Goal: Check status: Check status

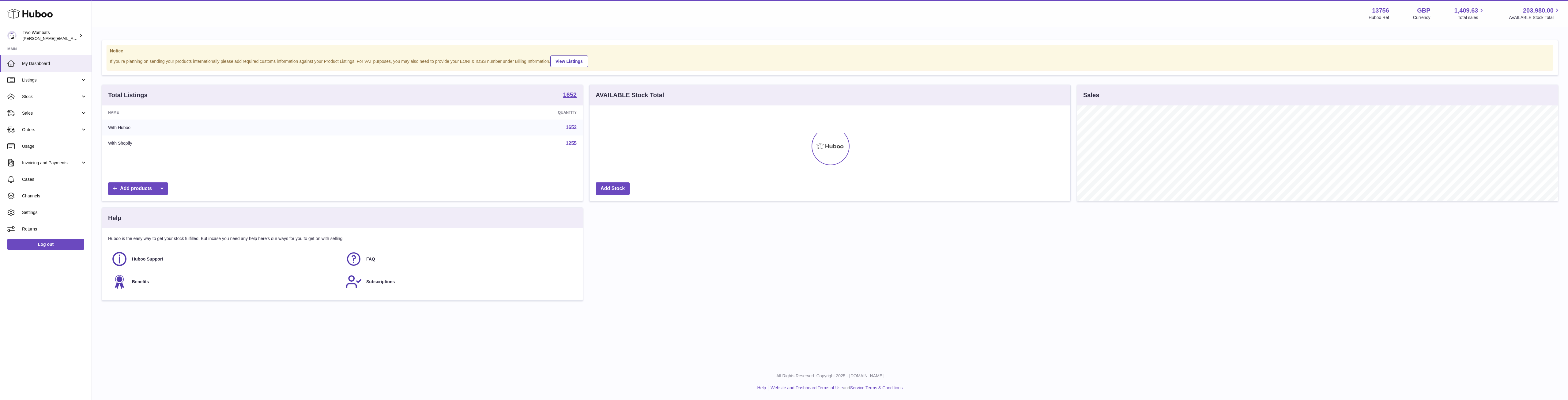
scroll to position [96, 481]
click at [83, 94] on link "Stock" at bounding box center [46, 96] width 91 height 16
click at [58, 155] on span "Delivery History" at bounding box center [54, 158] width 65 height 6
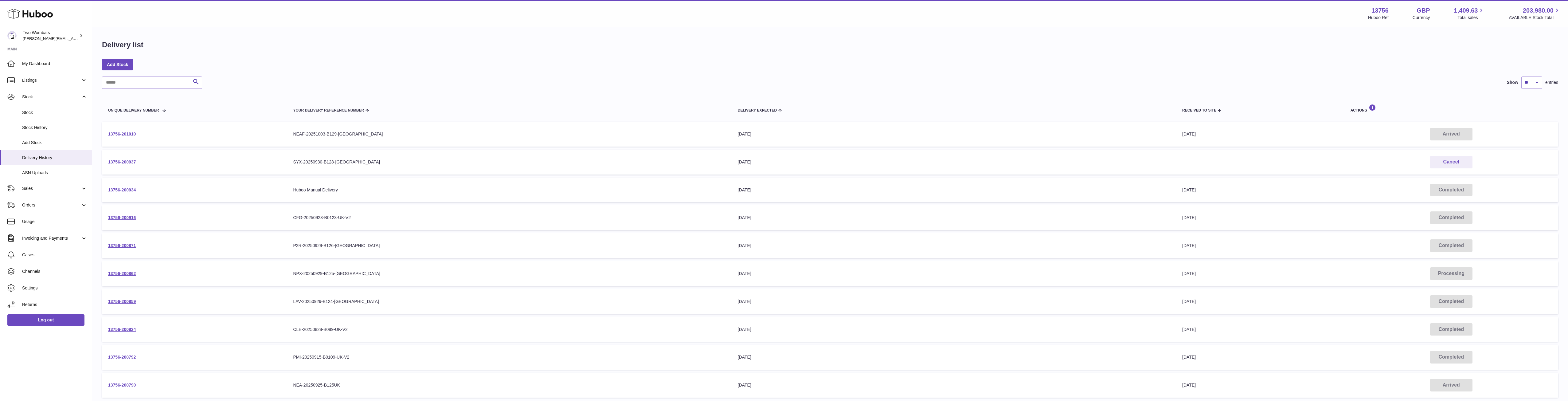
scroll to position [64, 0]
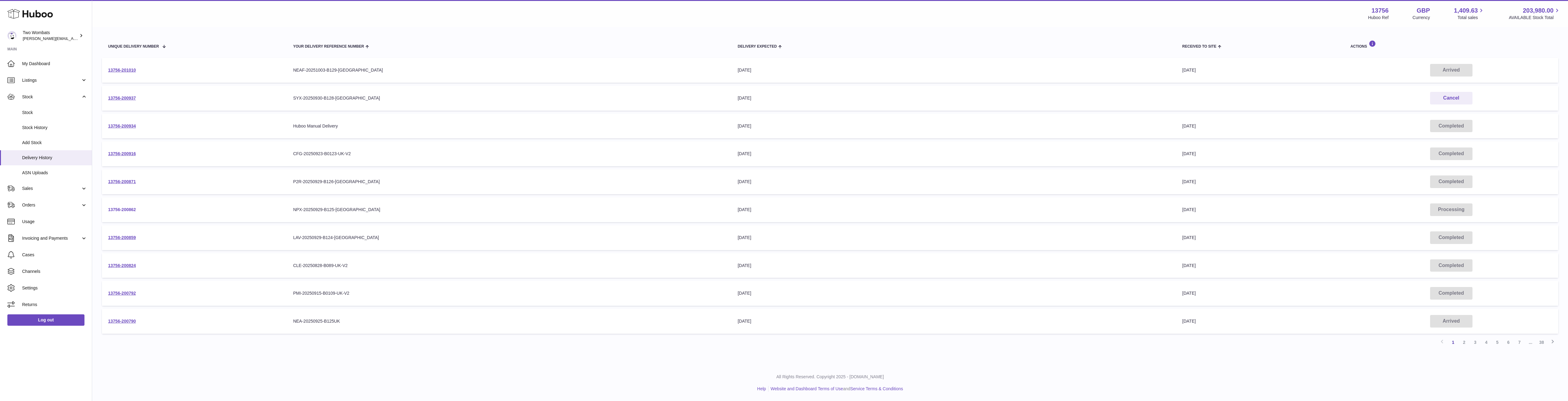
click at [114, 211] on link "13756-200862" at bounding box center [122, 209] width 27 height 5
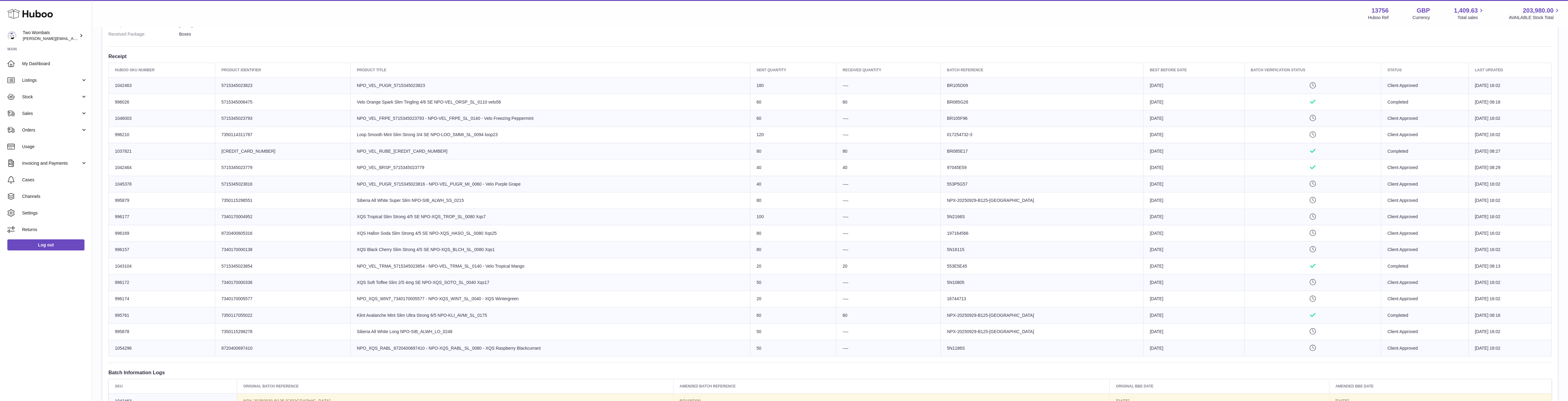
scroll to position [270, 0]
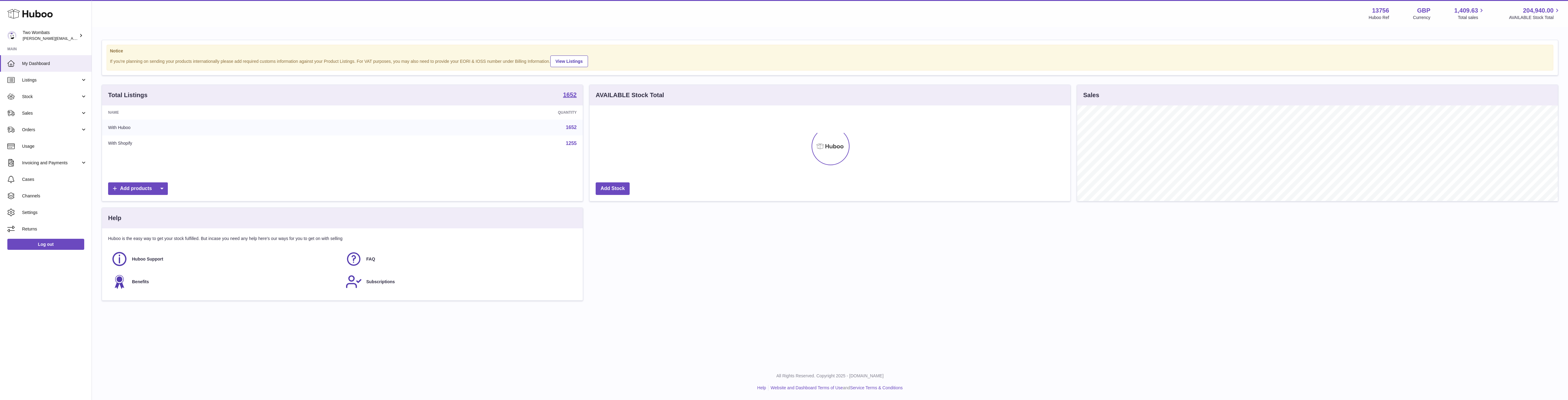
scroll to position [96, 481]
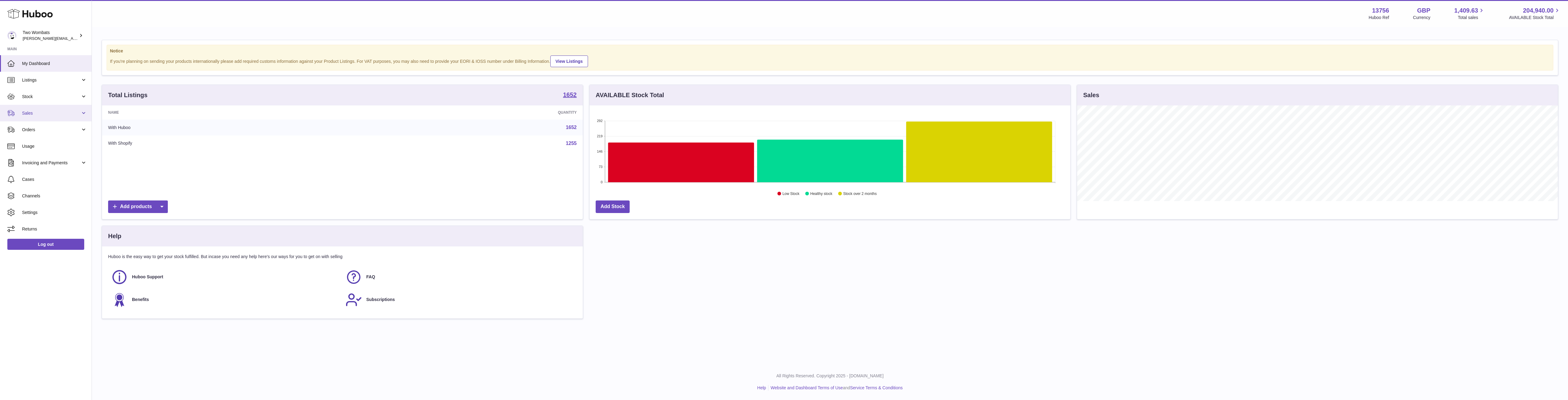
click at [83, 114] on link "Sales" at bounding box center [46, 113] width 91 height 16
click at [77, 93] on link "Stock" at bounding box center [46, 96] width 91 height 16
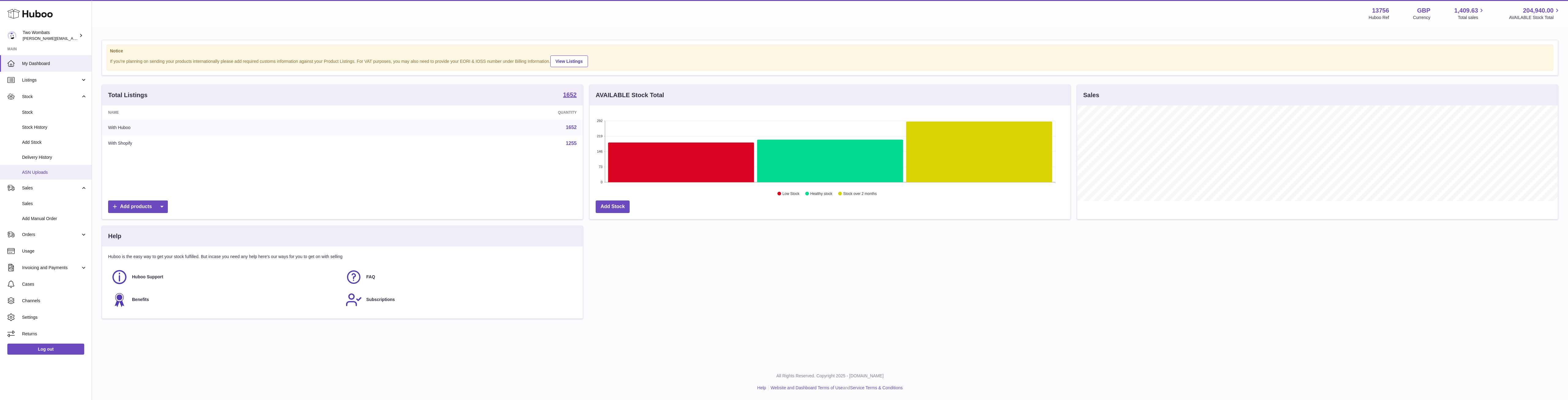
click at [41, 167] on link "ASN Uploads" at bounding box center [46, 172] width 91 height 15
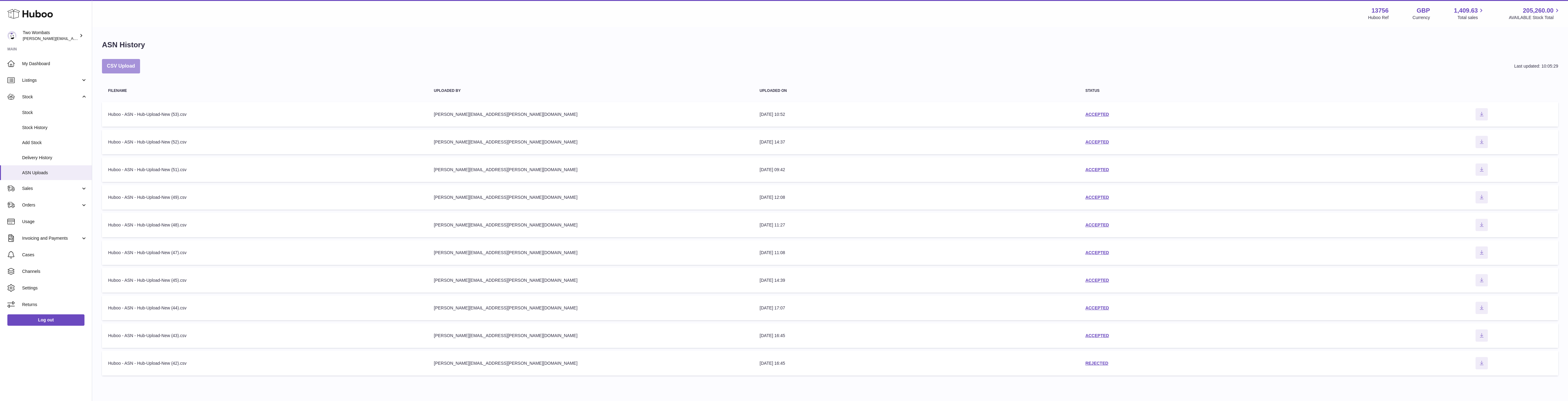
click at [132, 65] on button "CSV Upload" at bounding box center [121, 67] width 38 height 15
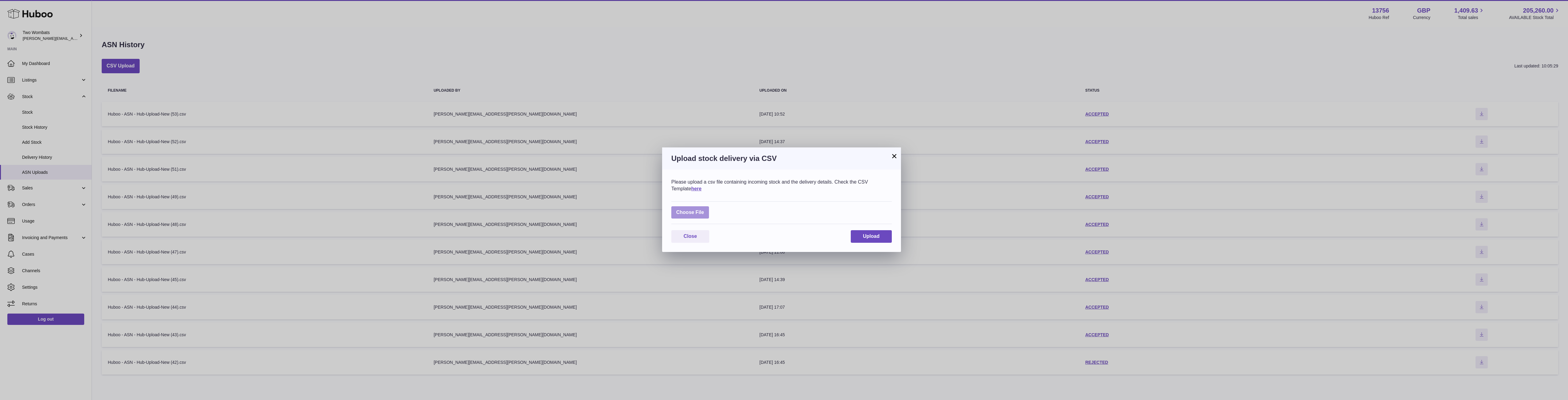
click at [695, 212] on label at bounding box center [690, 212] width 38 height 13
click at [704, 209] on input "file" at bounding box center [704, 209] width 1 height 1
type input "**********"
click at [883, 244] on button "Upload" at bounding box center [871, 240] width 41 height 13
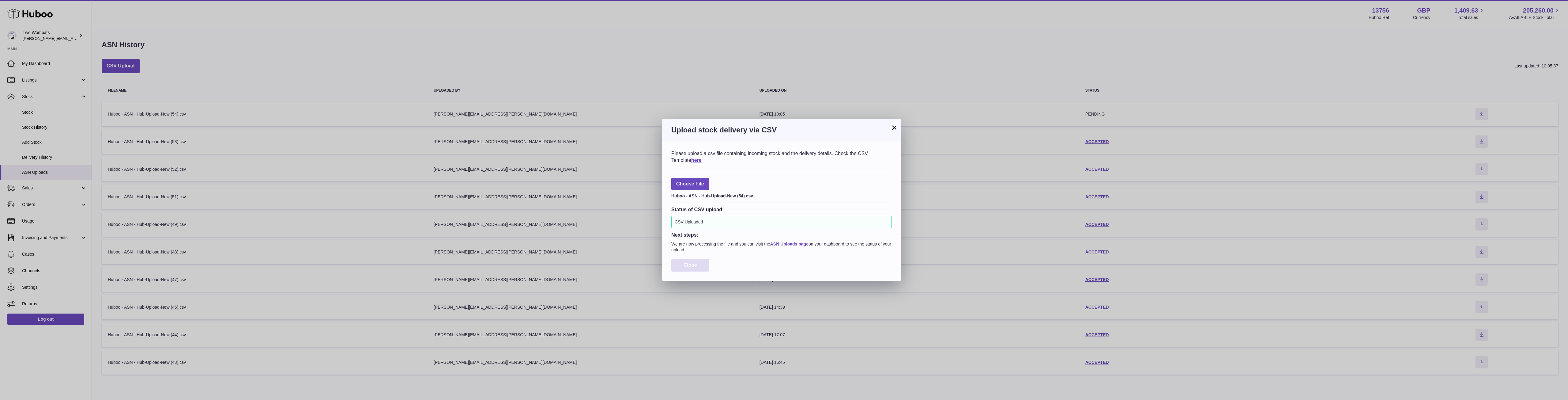
click at [690, 264] on span "Close" at bounding box center [690, 265] width 13 height 5
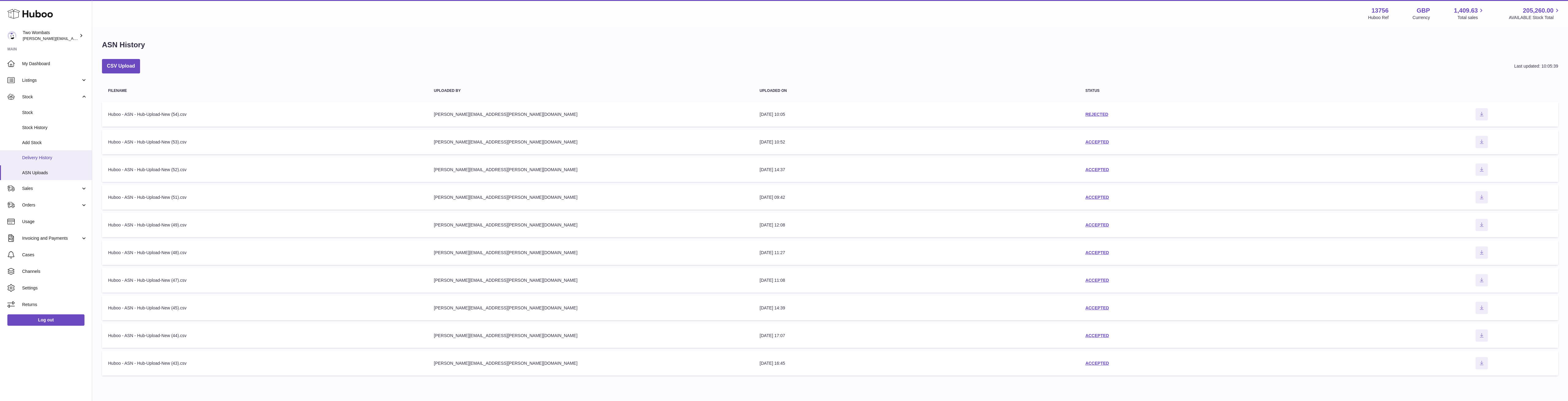
click at [44, 154] on link "Delivery History" at bounding box center [46, 157] width 92 height 15
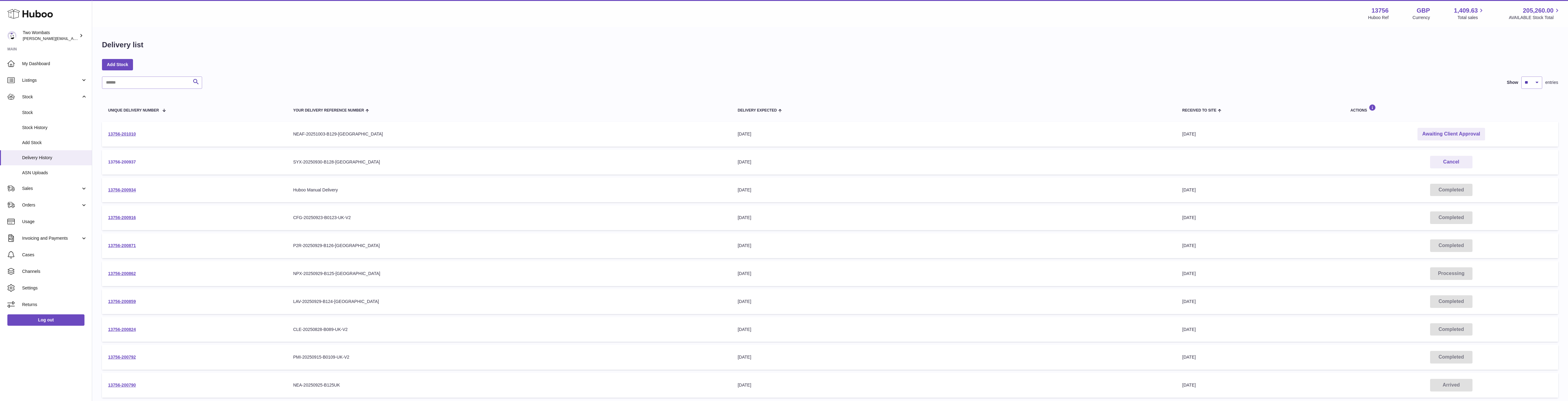
click at [126, 161] on link "13756-200937" at bounding box center [122, 162] width 27 height 5
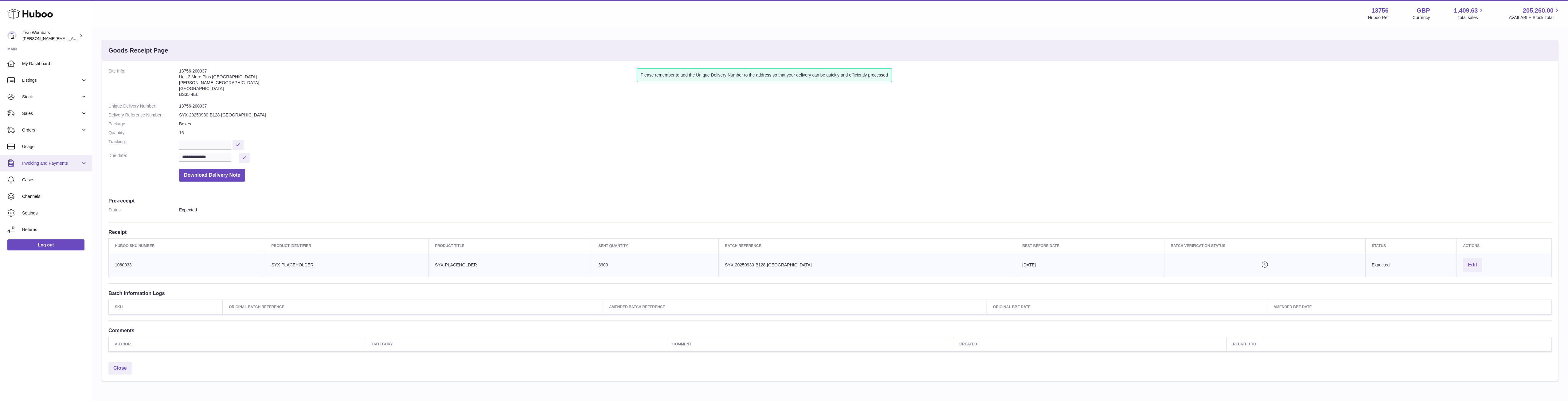
click at [62, 159] on link "Invoicing and Payments" at bounding box center [46, 163] width 92 height 16
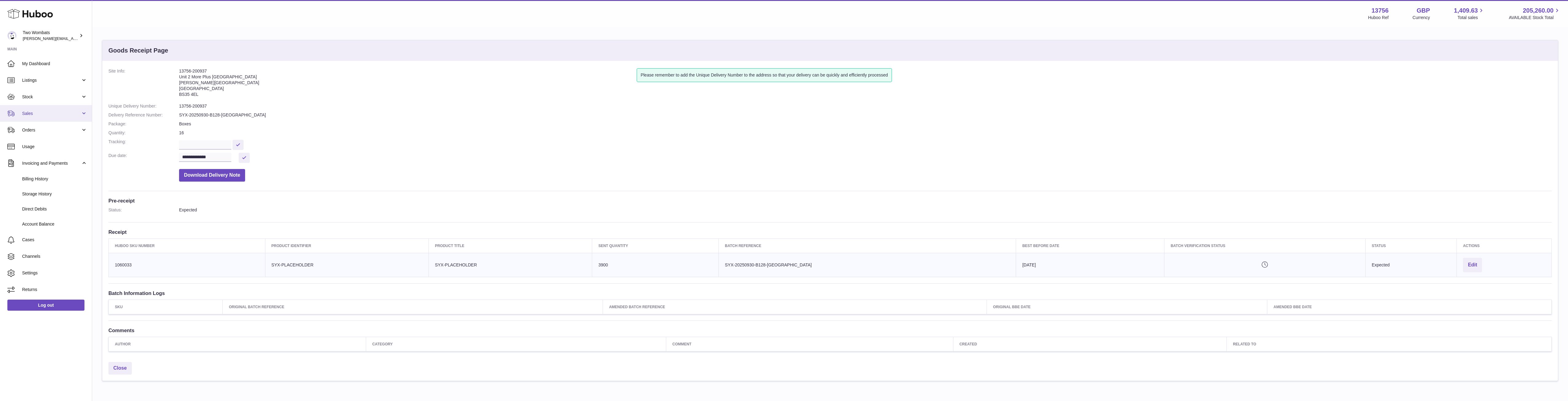
click at [82, 114] on link "Sales" at bounding box center [46, 113] width 92 height 16
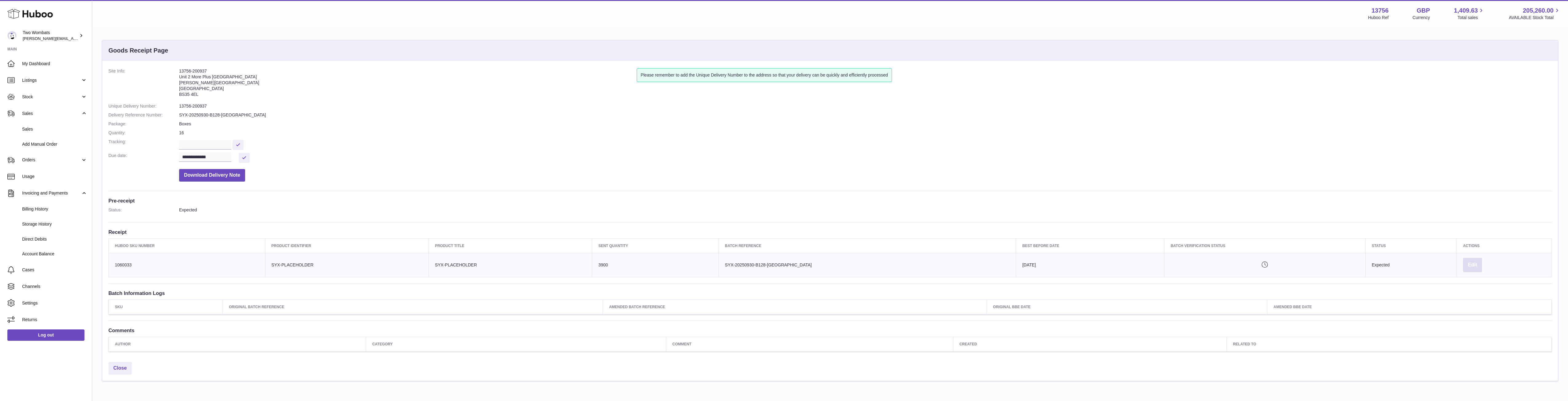
click at [1473, 268] on button "Edit" at bounding box center [1472, 265] width 19 height 15
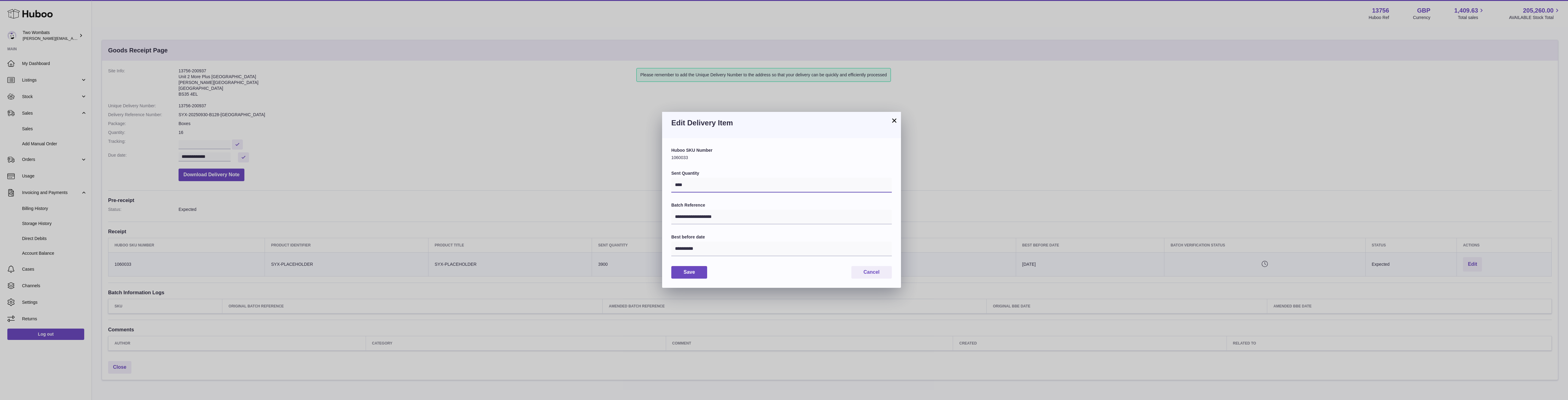
drag, startPoint x: 688, startPoint y: 185, endPoint x: 659, endPoint y: 184, distance: 29.0
click at [659, 184] on div "**********" at bounding box center [784, 200] width 1568 height 400
type input "****"
click at [693, 280] on div "**********" at bounding box center [782, 212] width 239 height 149
click at [695, 272] on button "Save" at bounding box center [689, 272] width 36 height 13
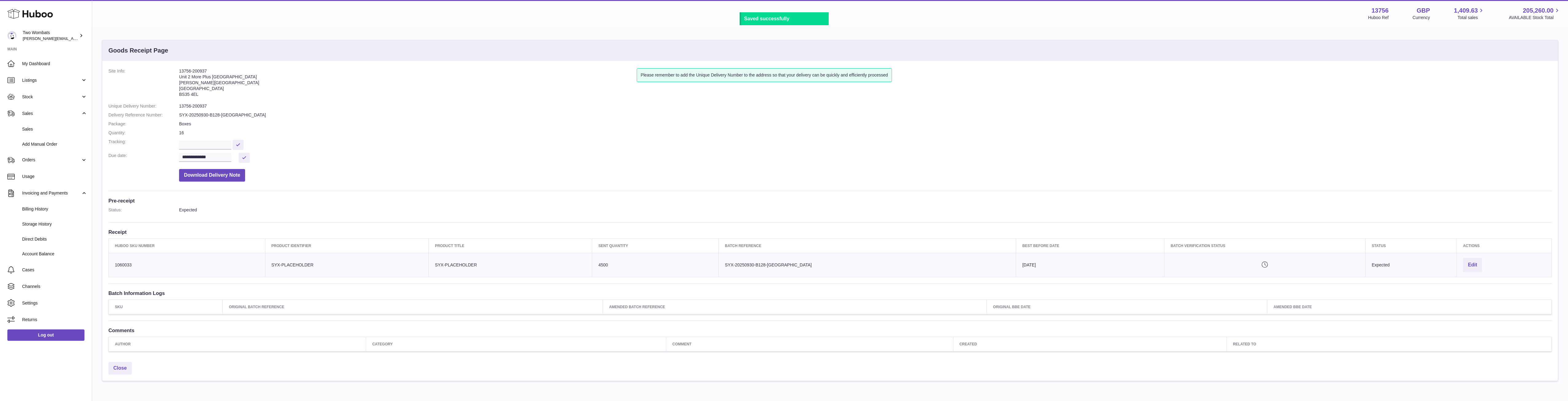
click at [189, 181] on dl "**********" at bounding box center [830, 126] width 1443 height 117
click at [213, 177] on button "Download Delivery Note" at bounding box center [212, 175] width 66 height 13
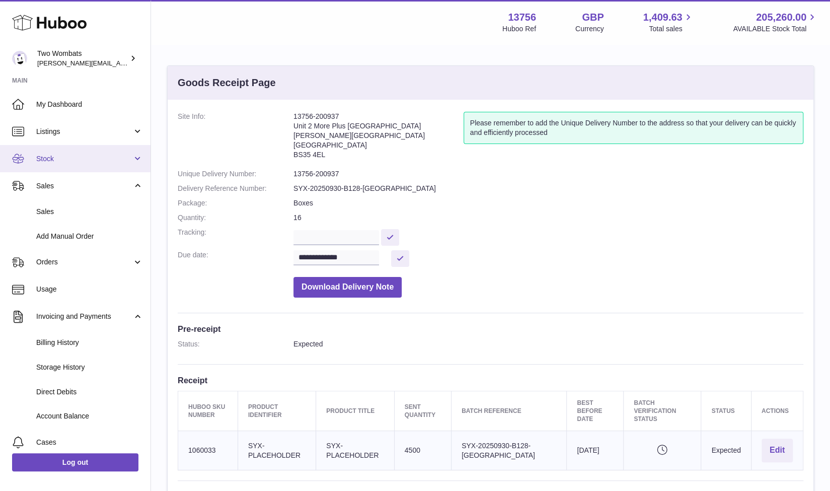
click at [135, 153] on link "Stock" at bounding box center [75, 158] width 150 height 27
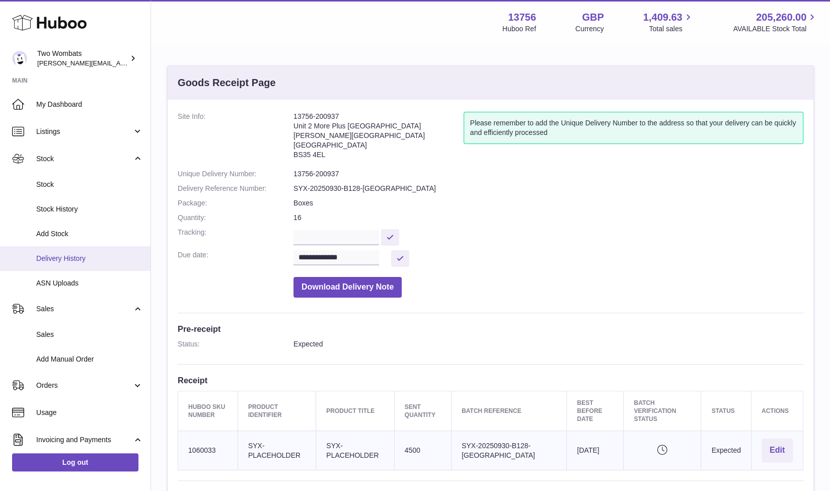
click at [80, 263] on link "Delivery History" at bounding box center [75, 258] width 150 height 25
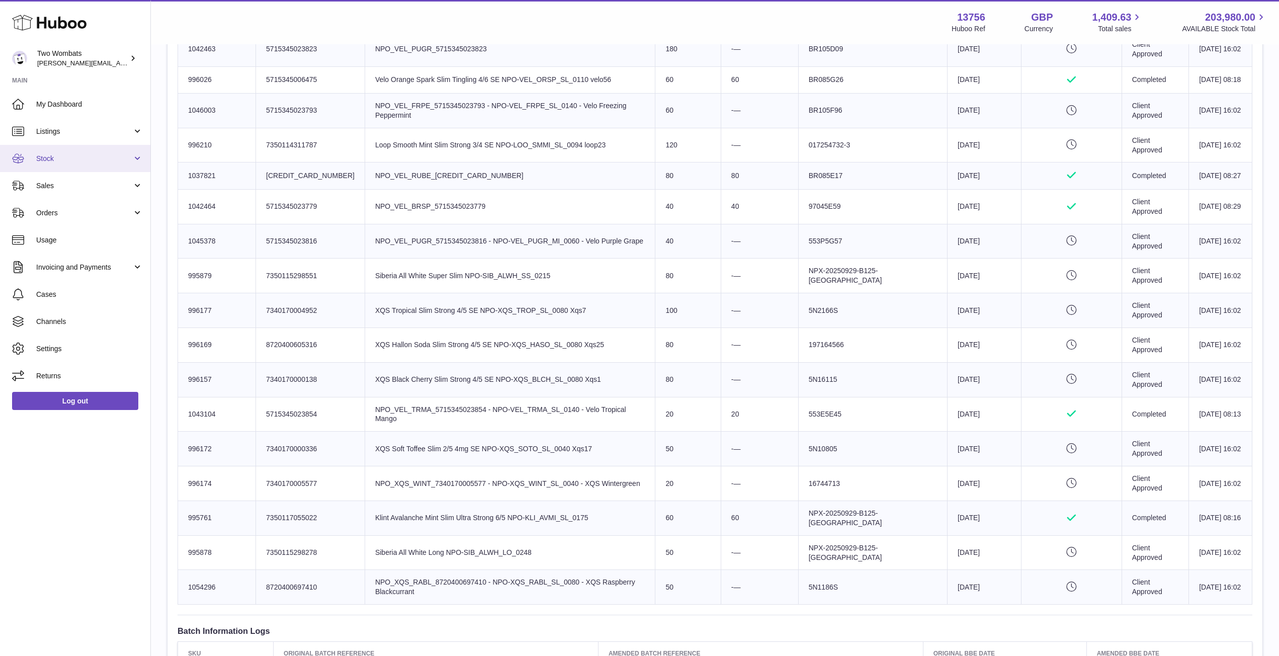
click at [135, 165] on link "Stock" at bounding box center [75, 158] width 150 height 27
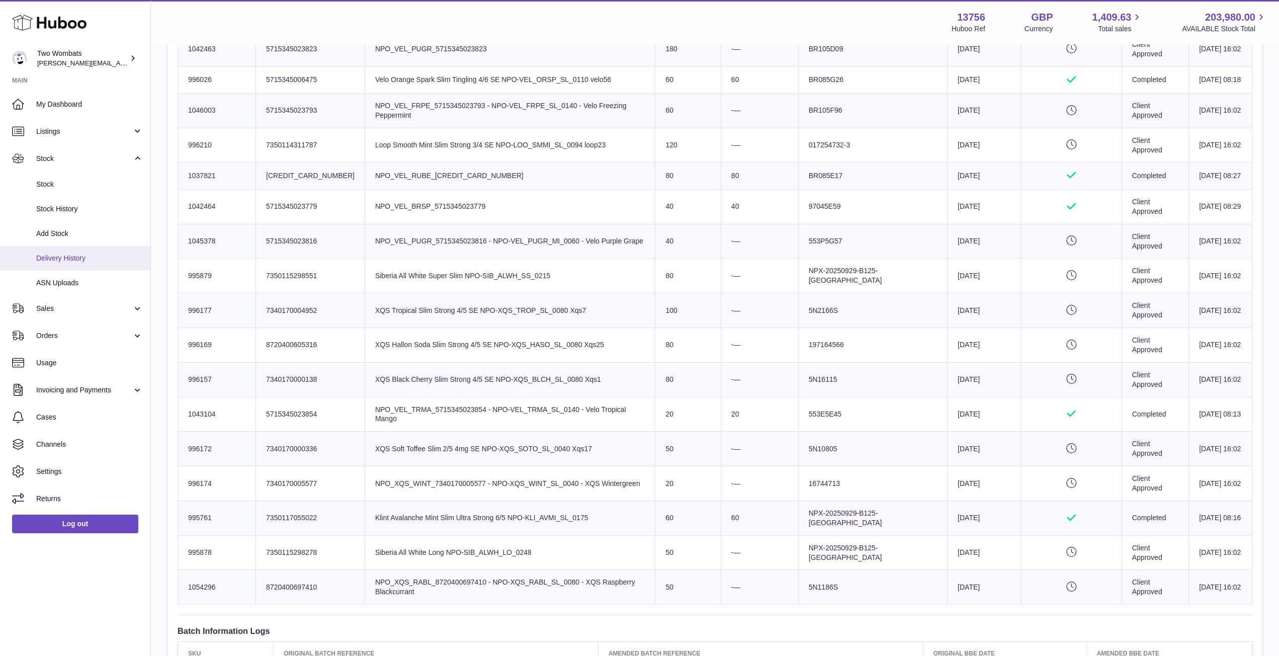
click at [84, 266] on link "Delivery History" at bounding box center [75, 258] width 150 height 25
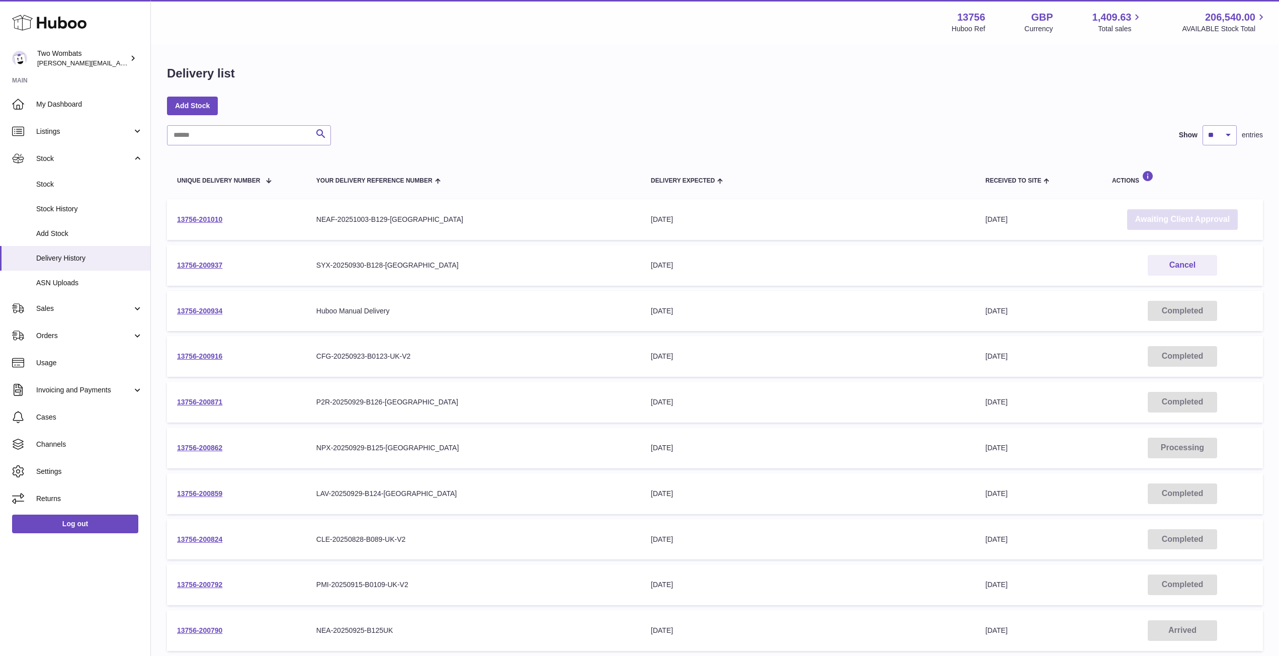
click at [1151, 225] on link "Awaiting Client Approval" at bounding box center [1183, 219] width 111 height 21
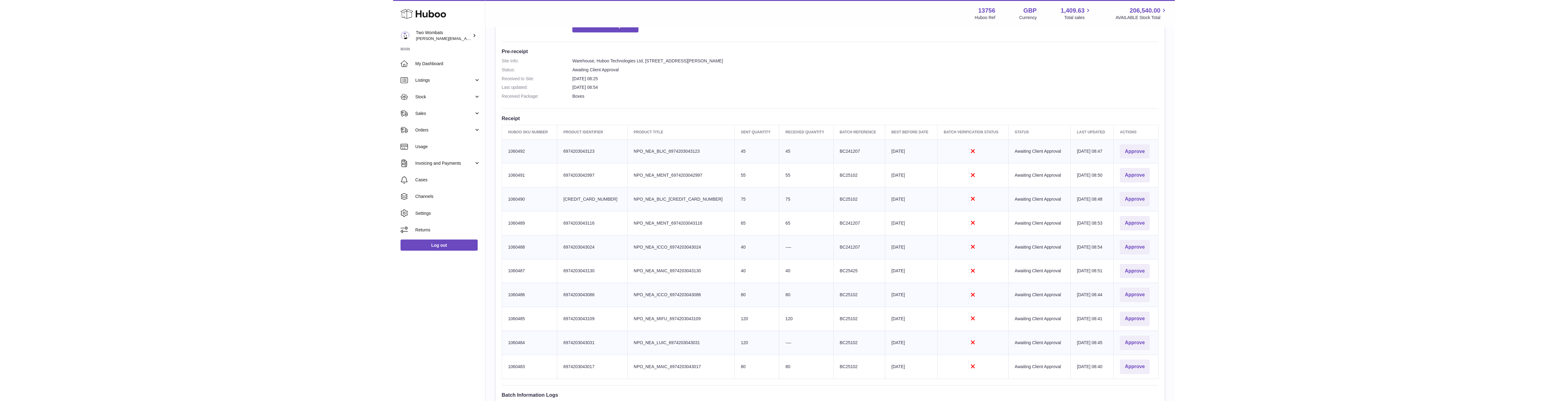
scroll to position [145, 0]
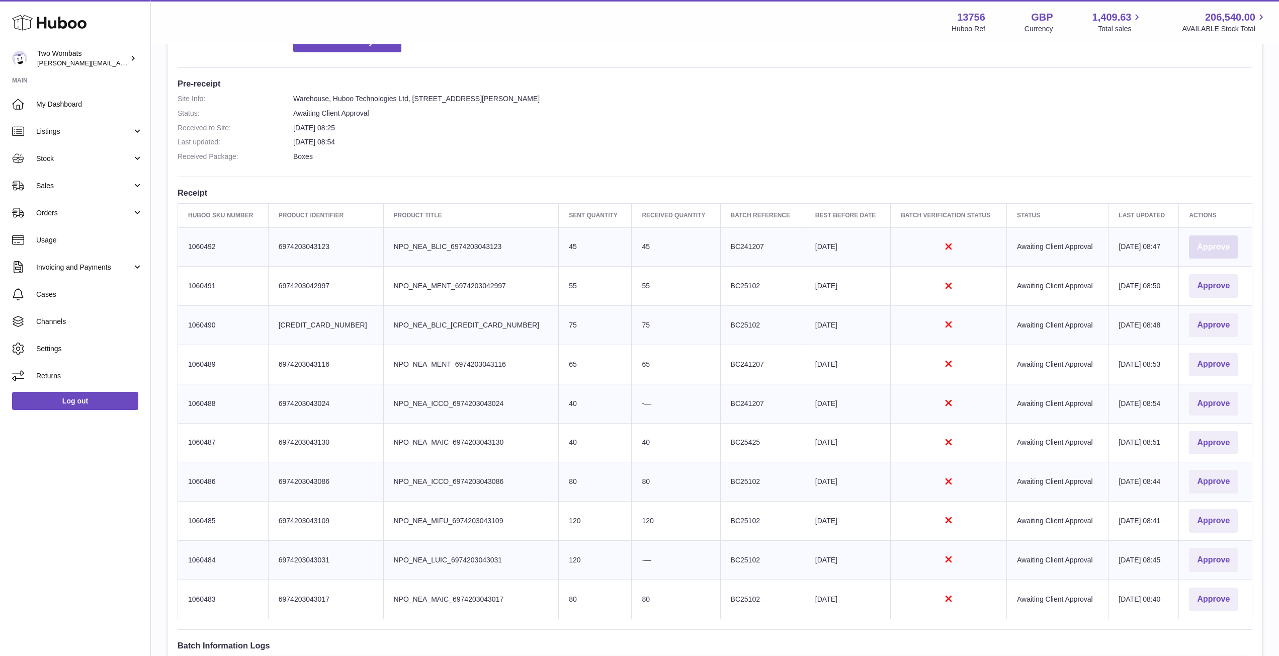
click at [1204, 244] on button "Approve" at bounding box center [1213, 247] width 49 height 24
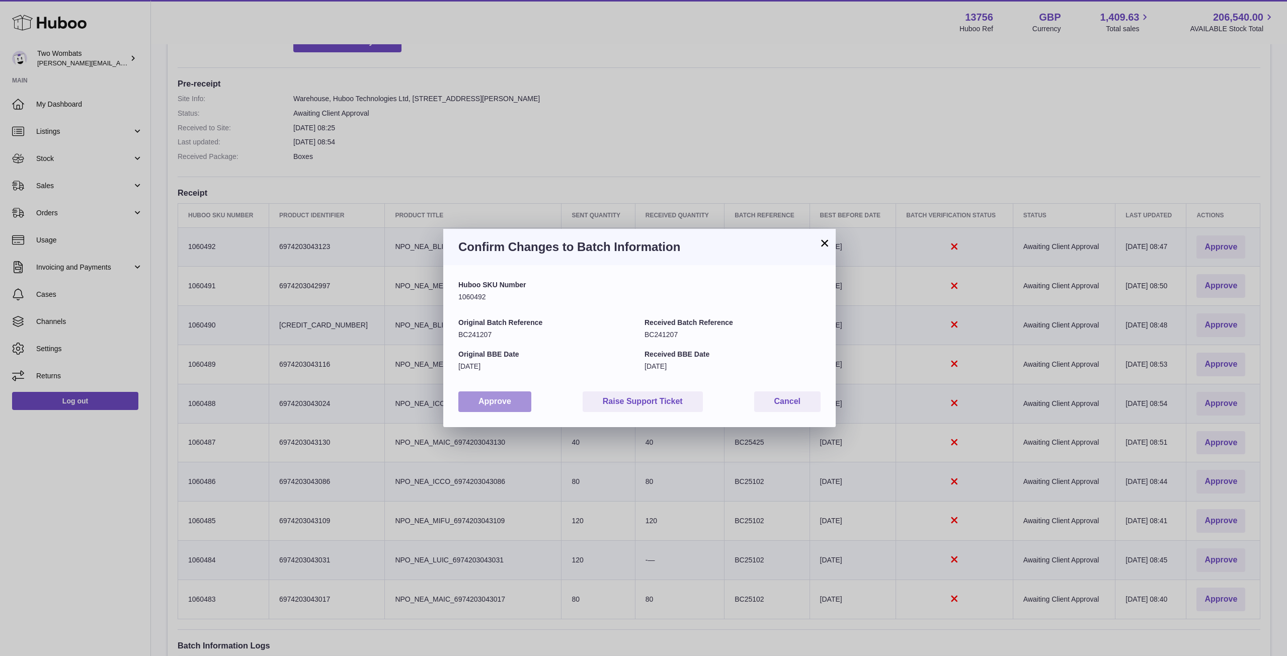
click at [513, 407] on button "Approve" at bounding box center [494, 401] width 73 height 21
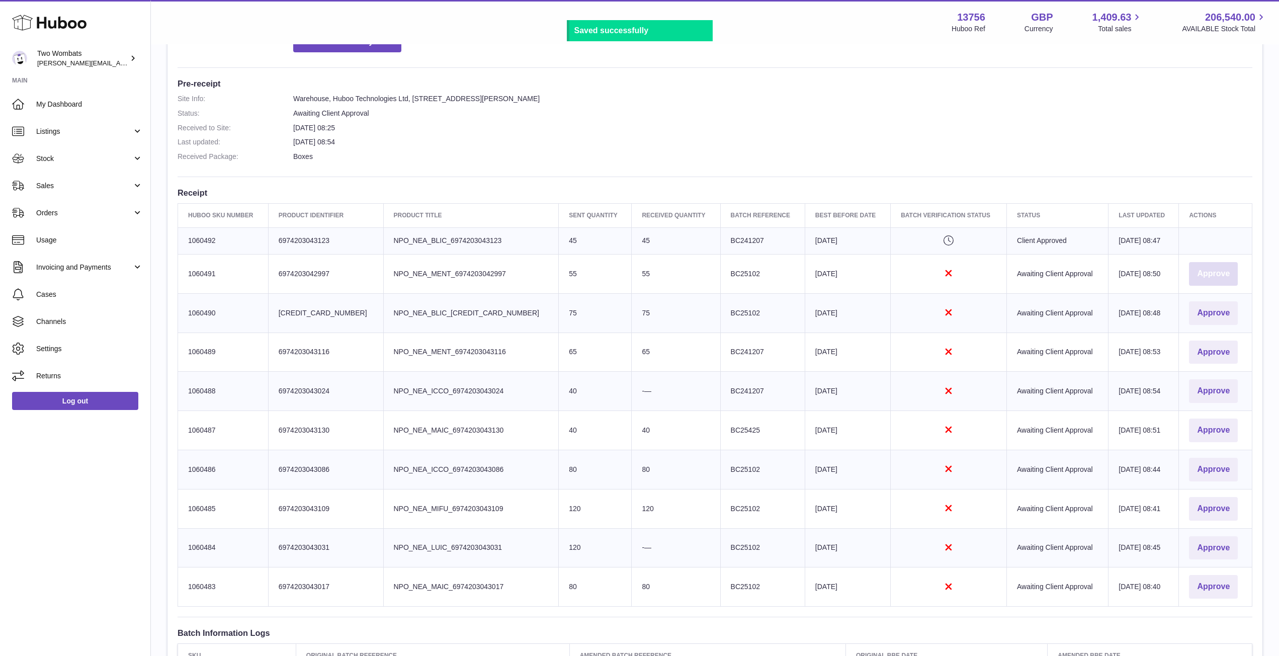
click at [1204, 269] on button "Approve" at bounding box center [1213, 274] width 49 height 24
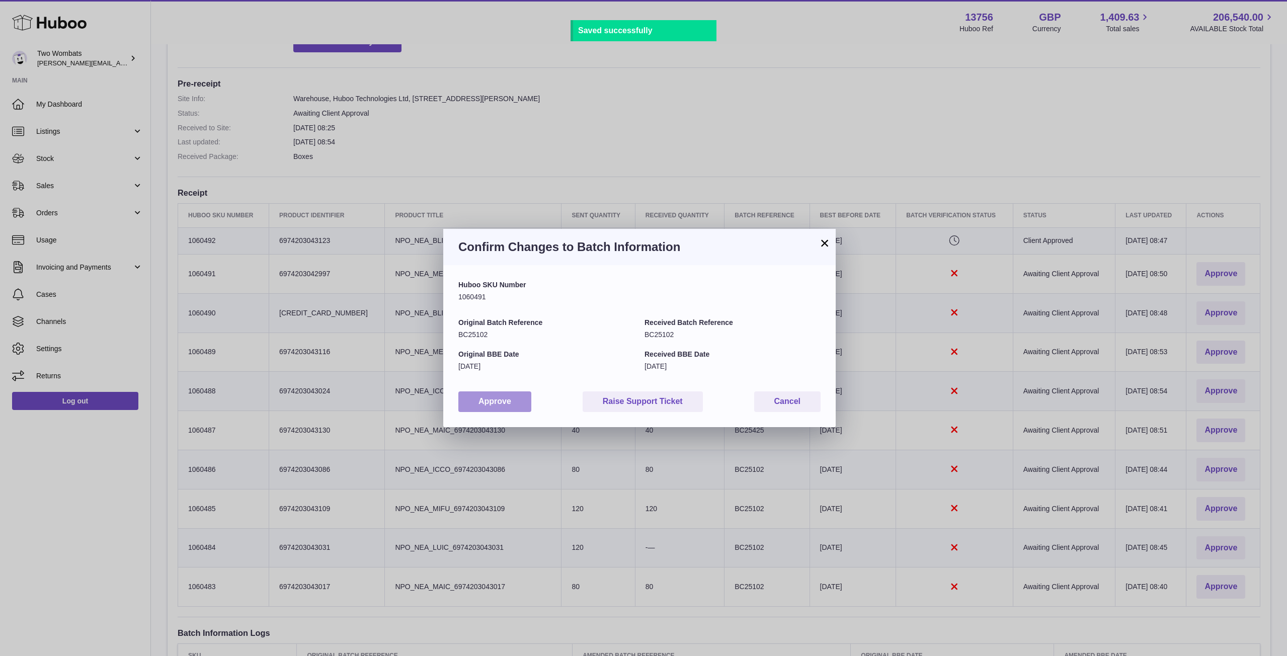
click at [502, 405] on button "Approve" at bounding box center [494, 401] width 73 height 21
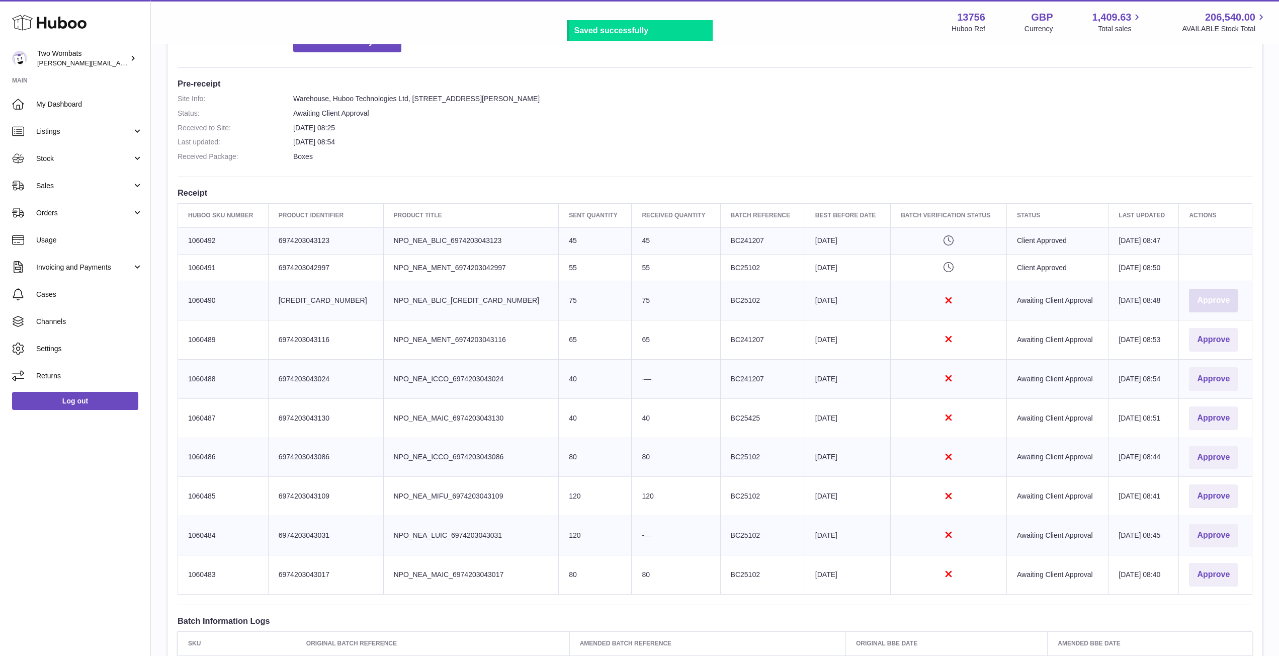
click at [1208, 302] on button "Approve" at bounding box center [1213, 301] width 49 height 24
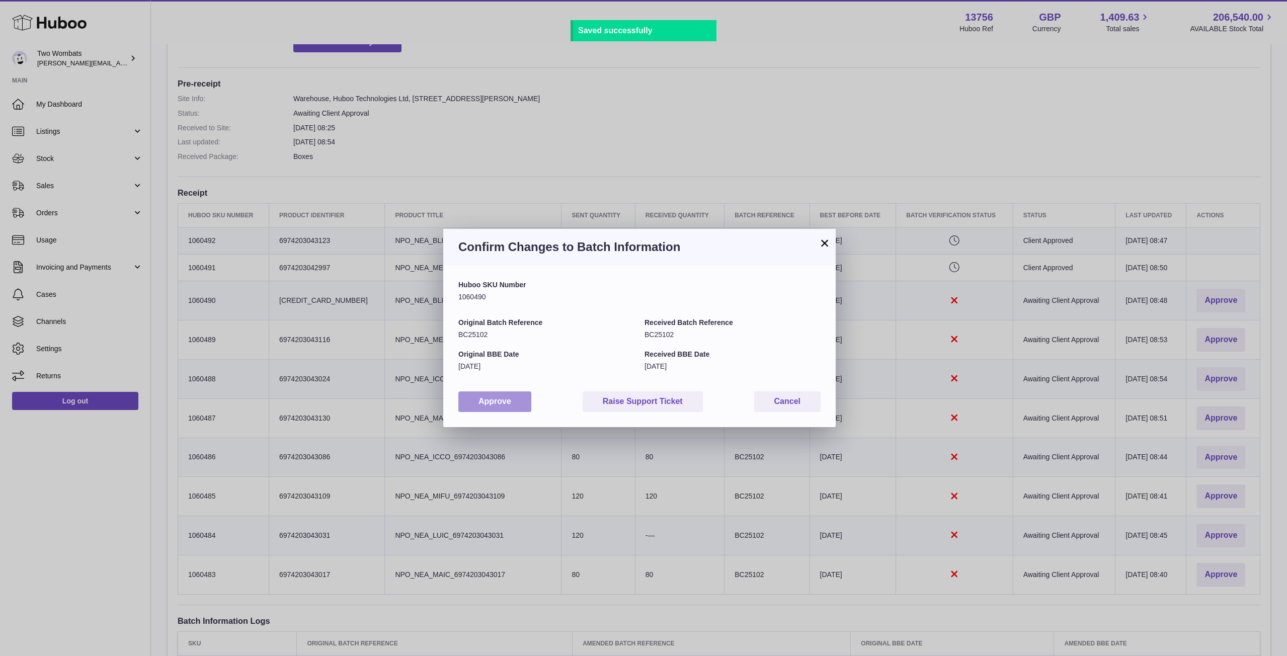
click at [501, 412] on button "Approve" at bounding box center [494, 401] width 73 height 21
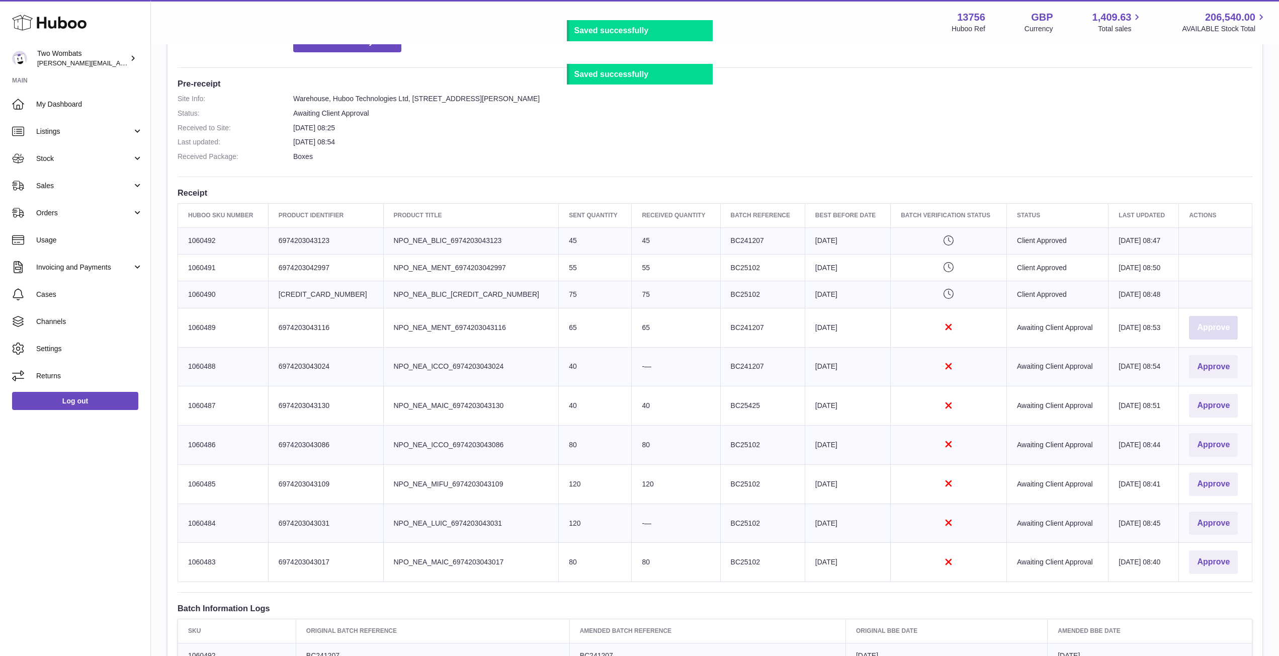
click at [1220, 325] on button "Approve" at bounding box center [1213, 328] width 49 height 24
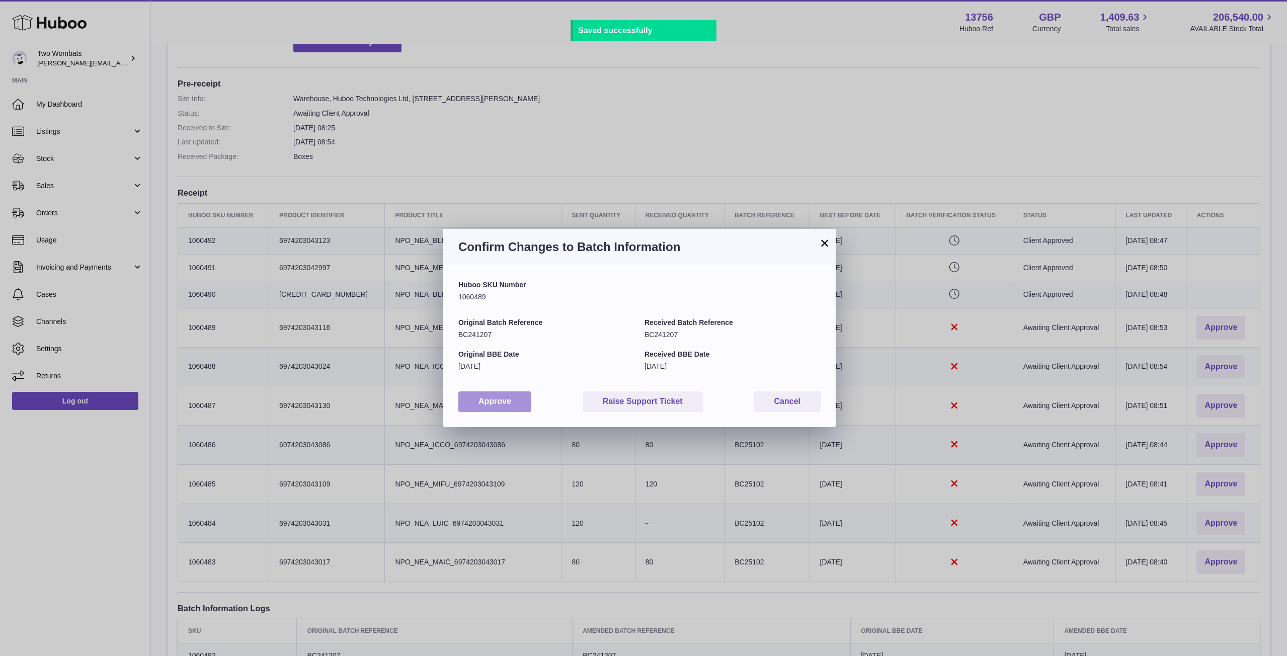
click at [488, 395] on button "Approve" at bounding box center [494, 401] width 73 height 21
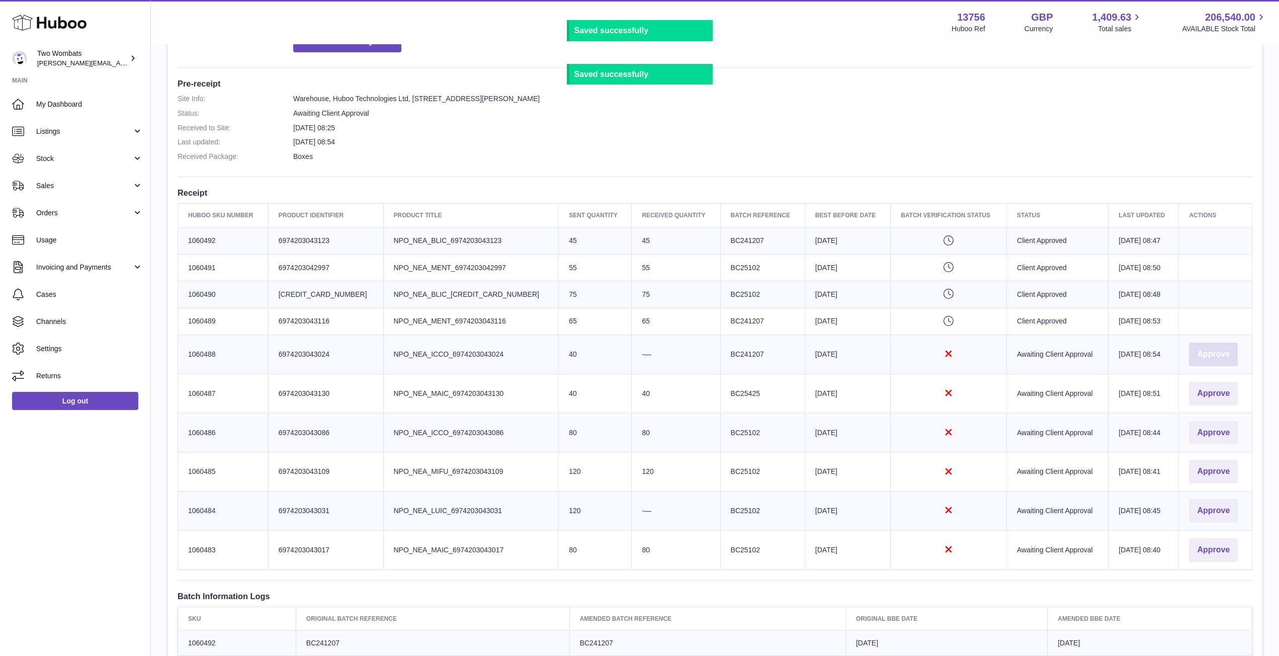
click at [1213, 358] on button "Approve" at bounding box center [1213, 355] width 49 height 24
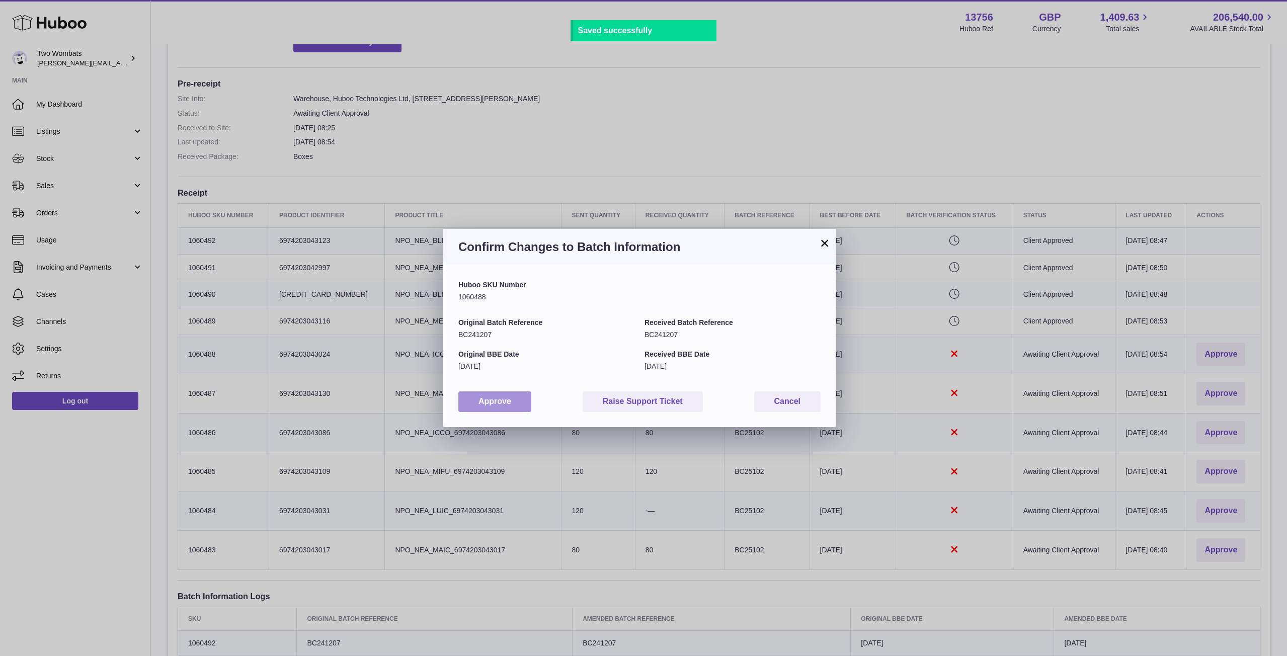
click at [466, 392] on button "Approve" at bounding box center [494, 401] width 73 height 21
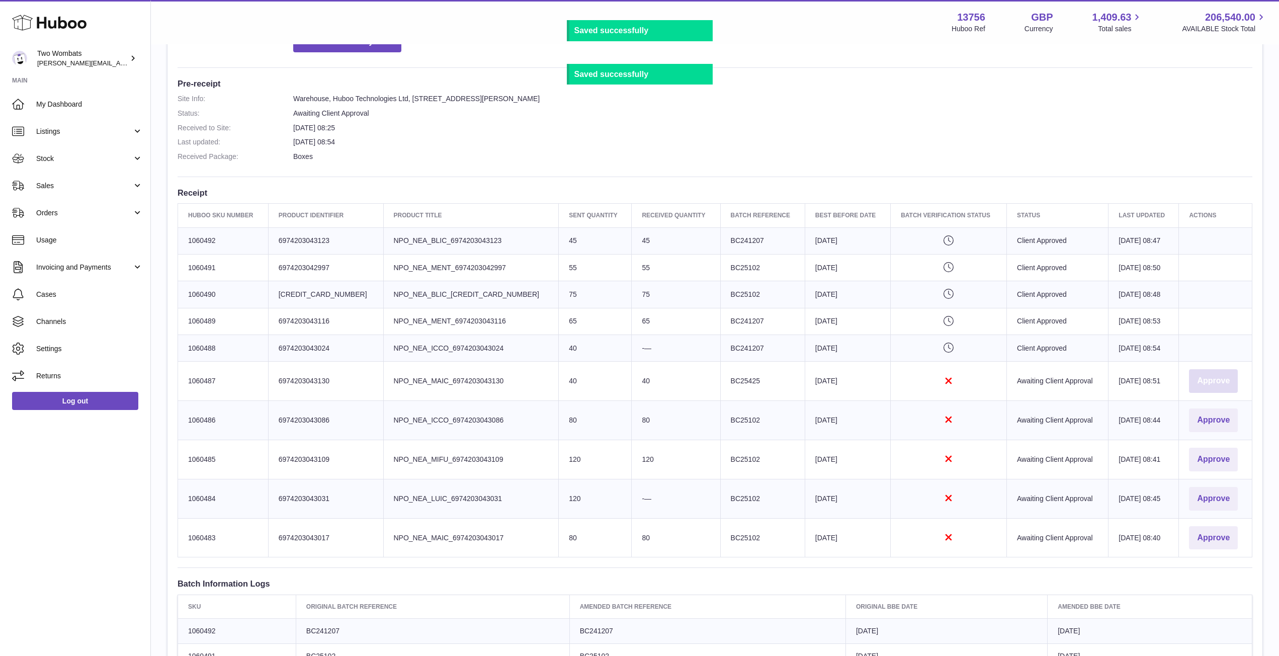
click at [1217, 384] on button "Approve" at bounding box center [1213, 381] width 49 height 24
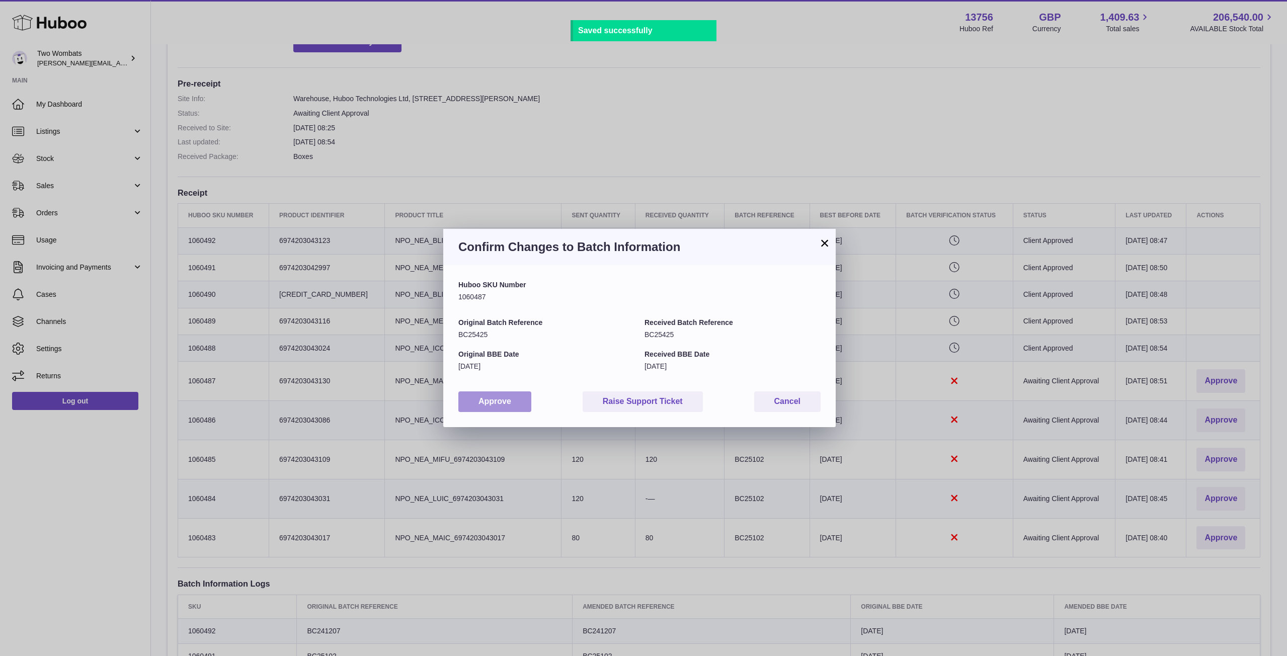
click at [494, 409] on button "Approve" at bounding box center [494, 401] width 73 height 21
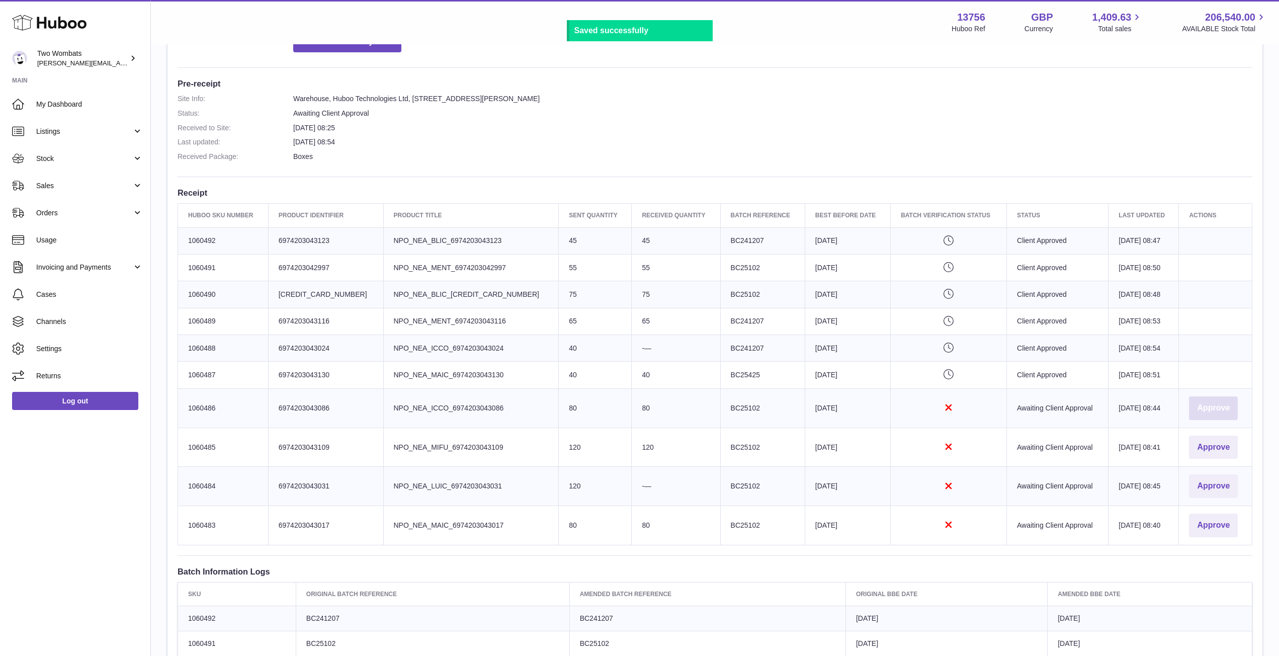
click at [1205, 408] on button "Approve" at bounding box center [1213, 408] width 49 height 24
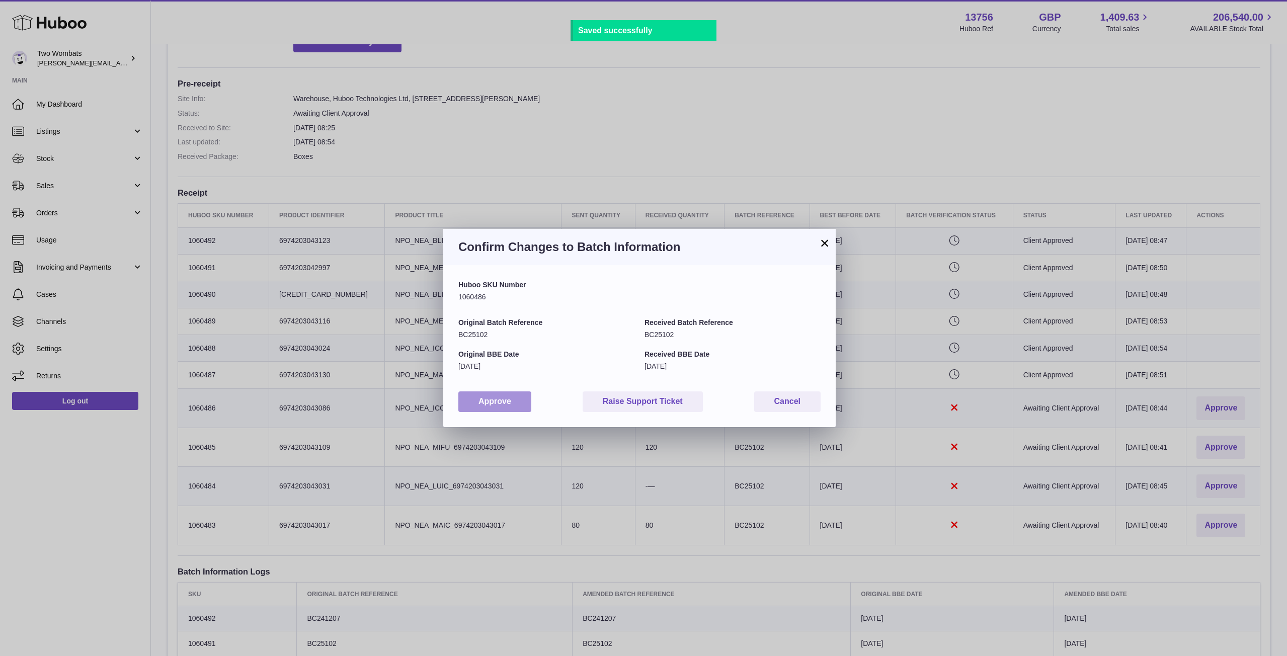
click at [513, 399] on button "Approve" at bounding box center [494, 401] width 73 height 21
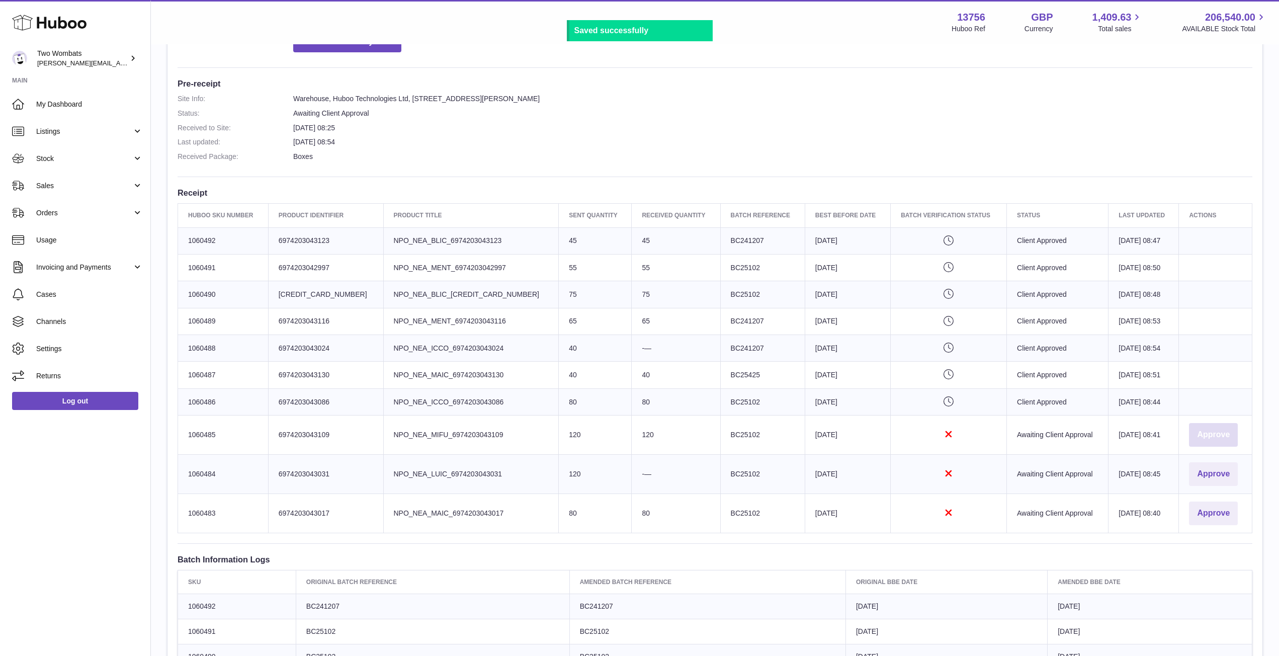
click at [1209, 432] on button "Approve" at bounding box center [1213, 435] width 49 height 24
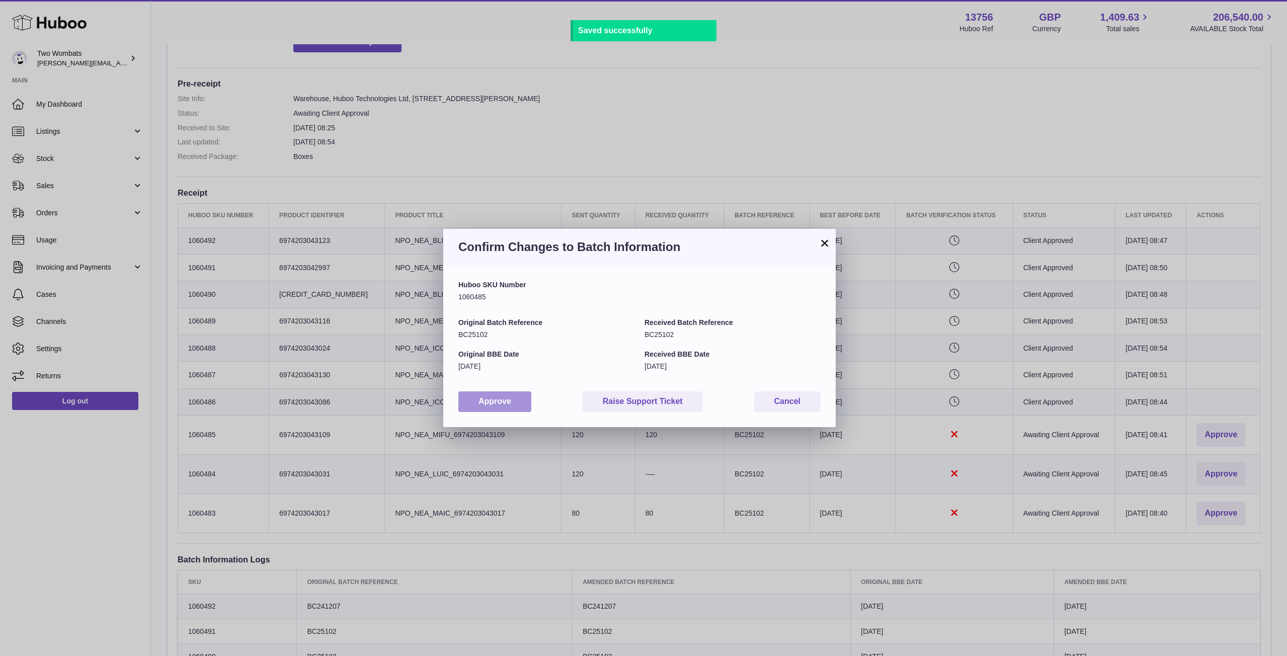
click at [479, 404] on button "Approve" at bounding box center [494, 401] width 73 height 21
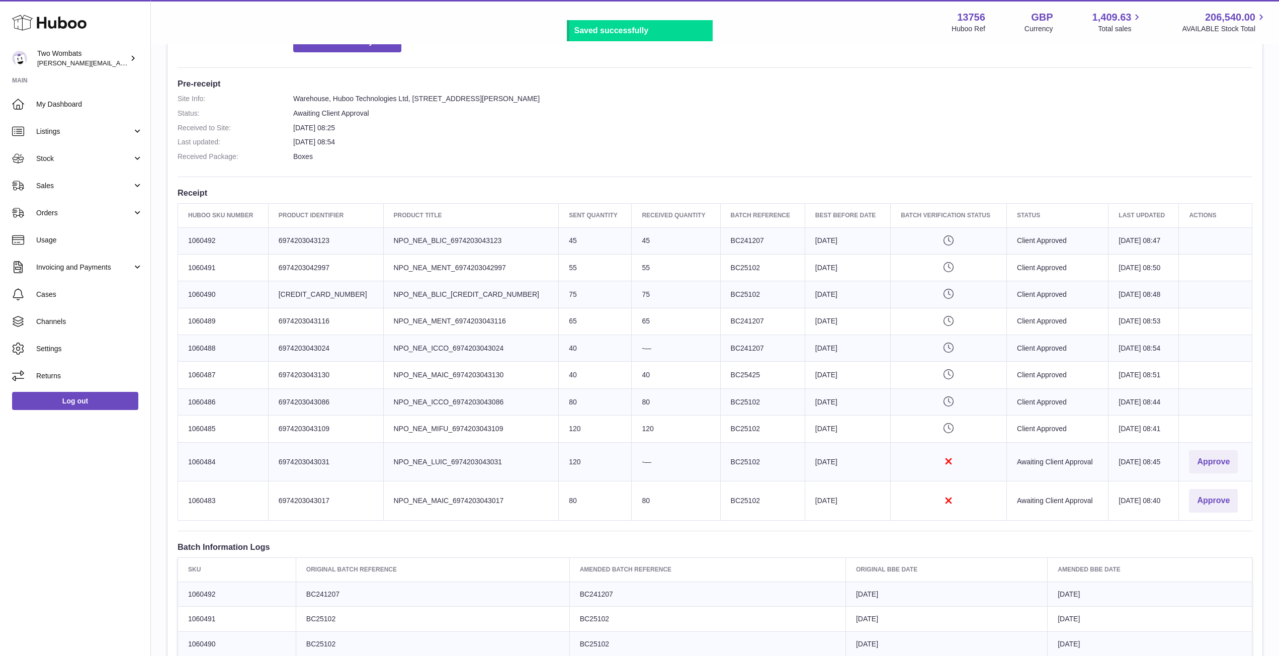
click at [1206, 448] on td "Actions Approve" at bounding box center [1215, 461] width 73 height 39
click at [1223, 455] on button "Approve" at bounding box center [1213, 462] width 49 height 24
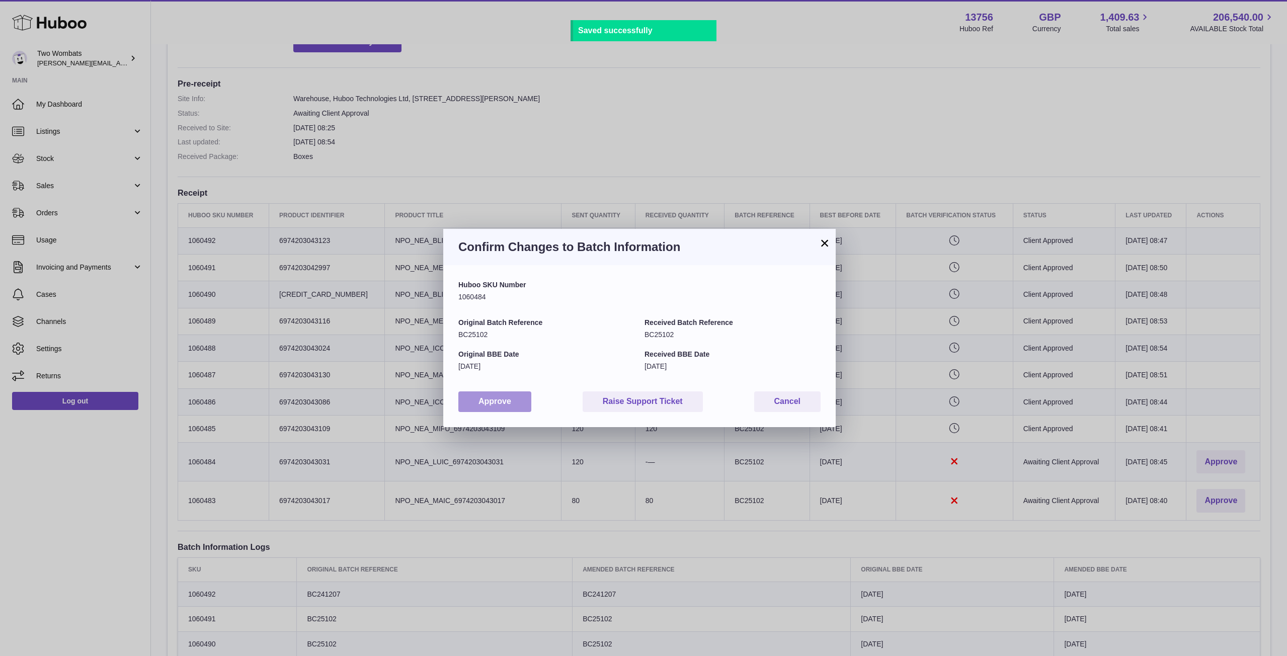
click at [514, 399] on button "Approve" at bounding box center [494, 401] width 73 height 21
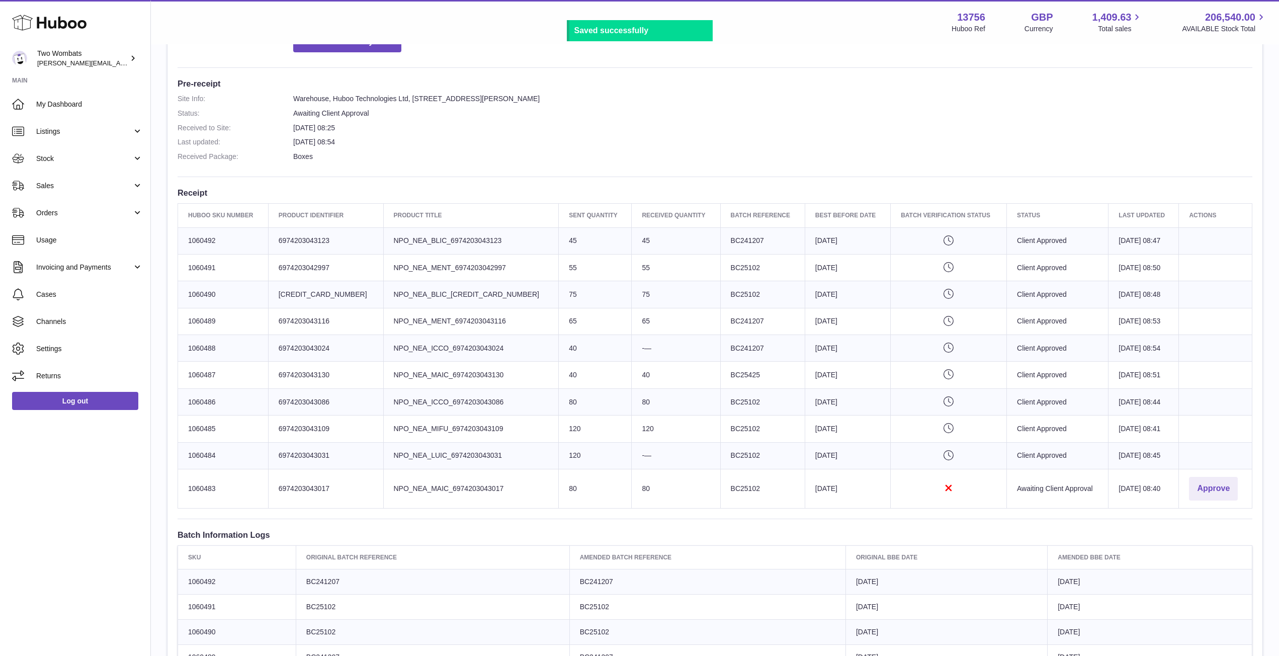
click at [1237, 489] on div "Approve" at bounding box center [1215, 489] width 53 height 24
click at [1220, 490] on button "Approve" at bounding box center [1213, 489] width 49 height 24
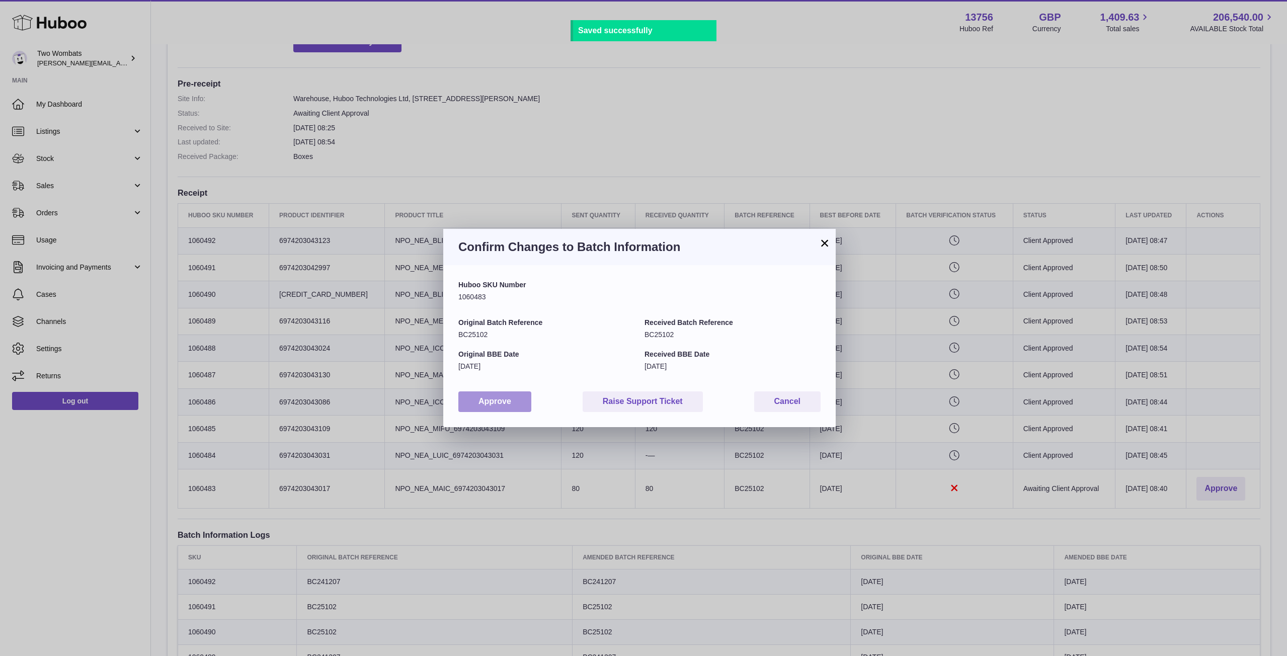
click at [491, 404] on button "Approve" at bounding box center [494, 401] width 73 height 21
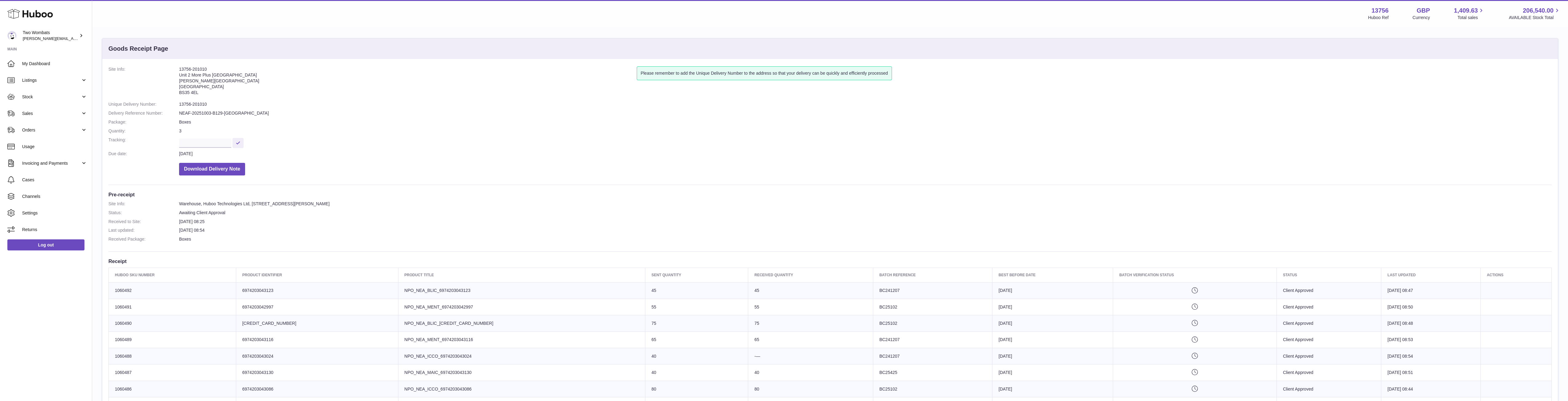
scroll to position [2, 0]
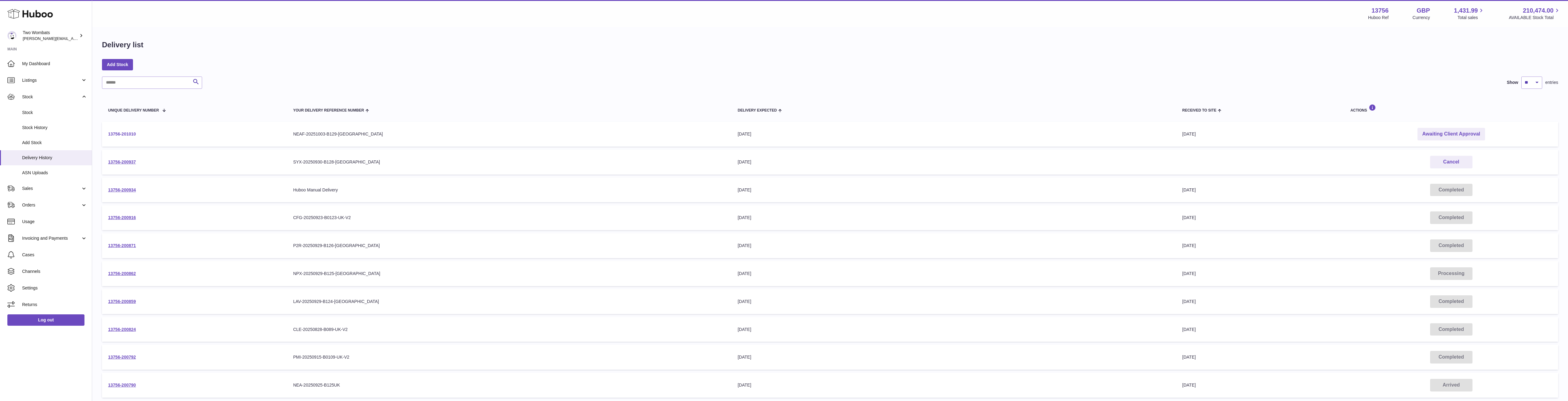
click at [120, 135] on link "13756-201010" at bounding box center [122, 134] width 27 height 5
click at [120, 161] on link "13756-200937" at bounding box center [122, 162] width 27 height 5
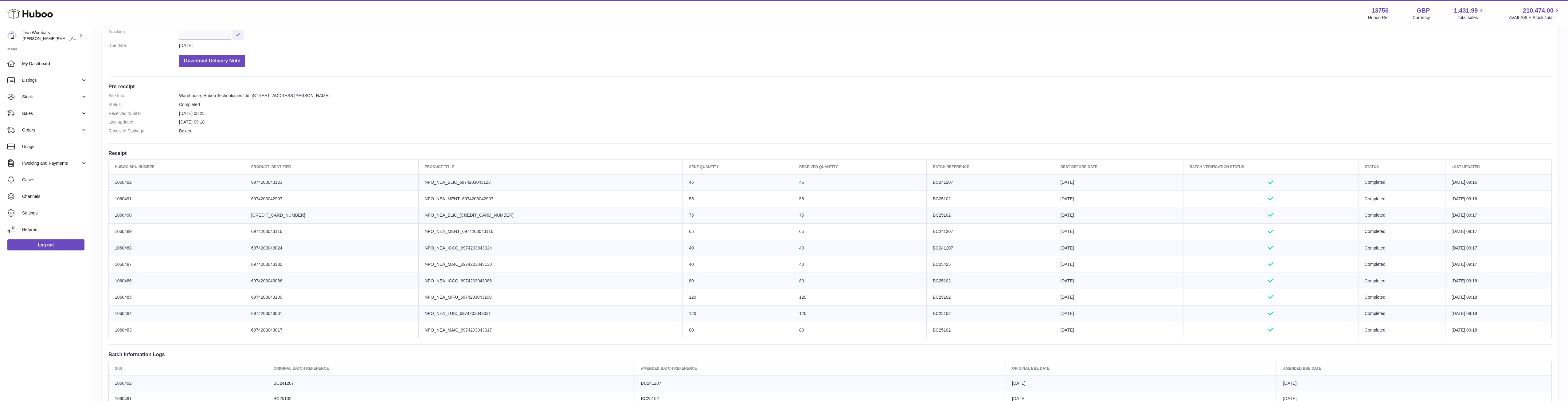
scroll to position [103, 0]
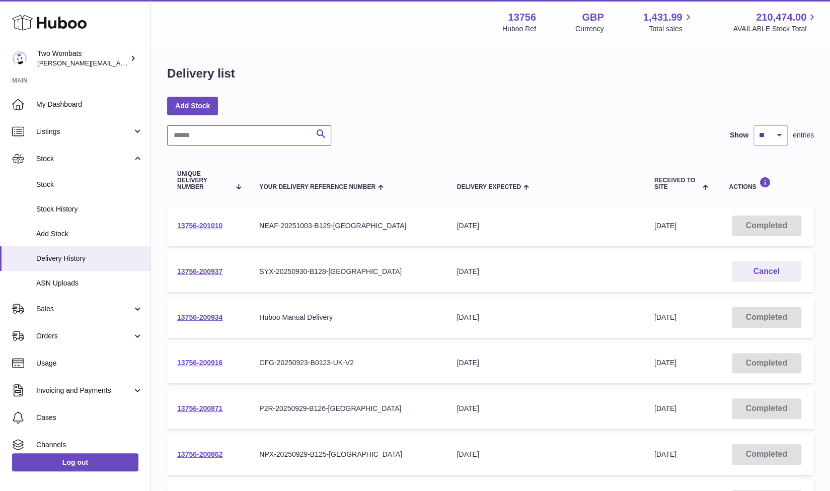
click at [240, 137] on input "text" at bounding box center [249, 135] width 164 height 20
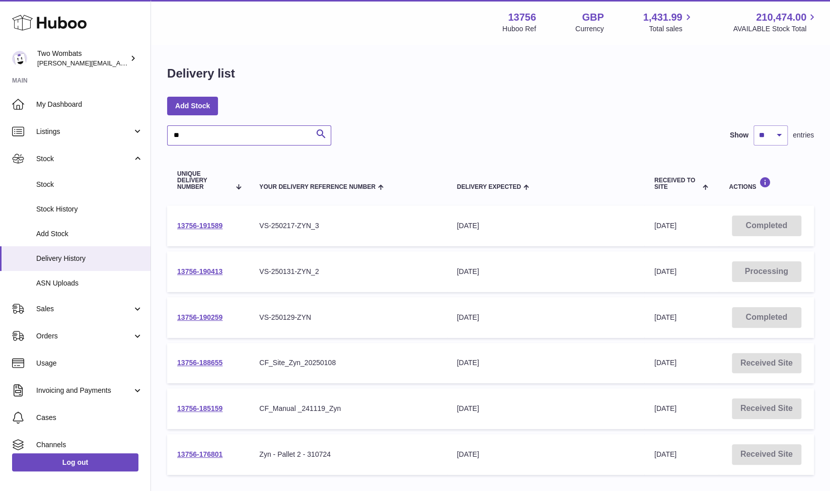
type input "*"
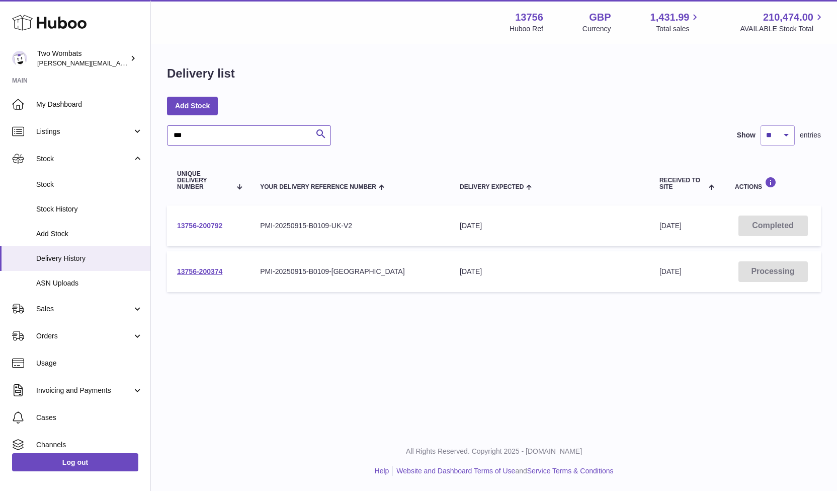
type input "***"
click at [207, 227] on link "13756-200792" at bounding box center [199, 225] width 45 height 8
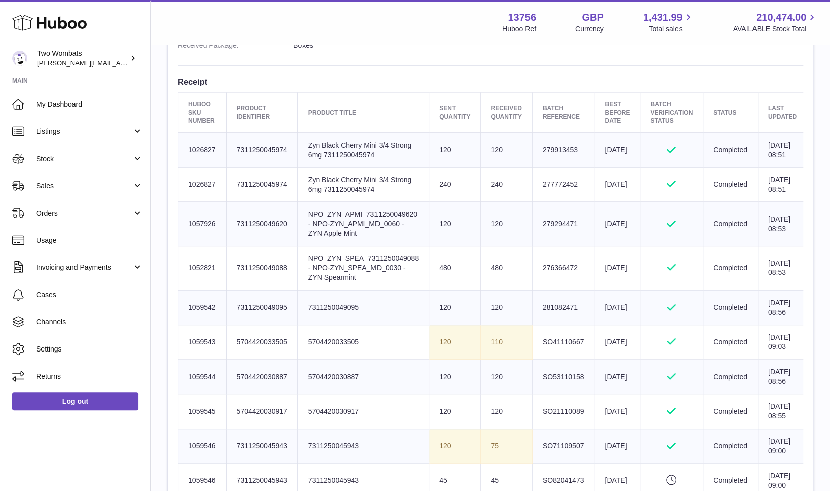
scroll to position [350, 0]
